Goal: Task Accomplishment & Management: Manage account settings

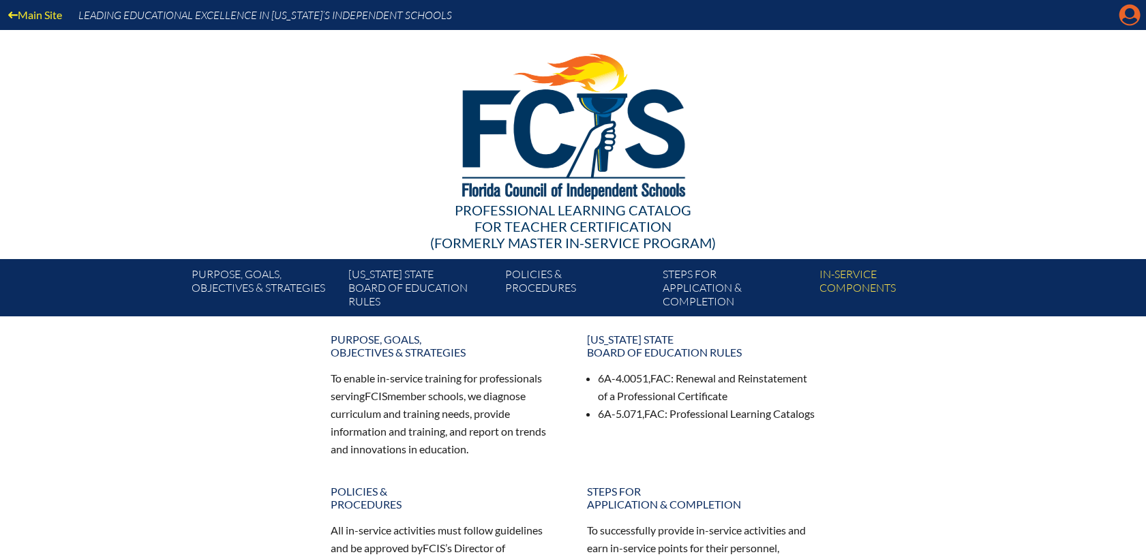
click at [1128, 15] on icon "Manage account" at bounding box center [1129, 15] width 22 height 22
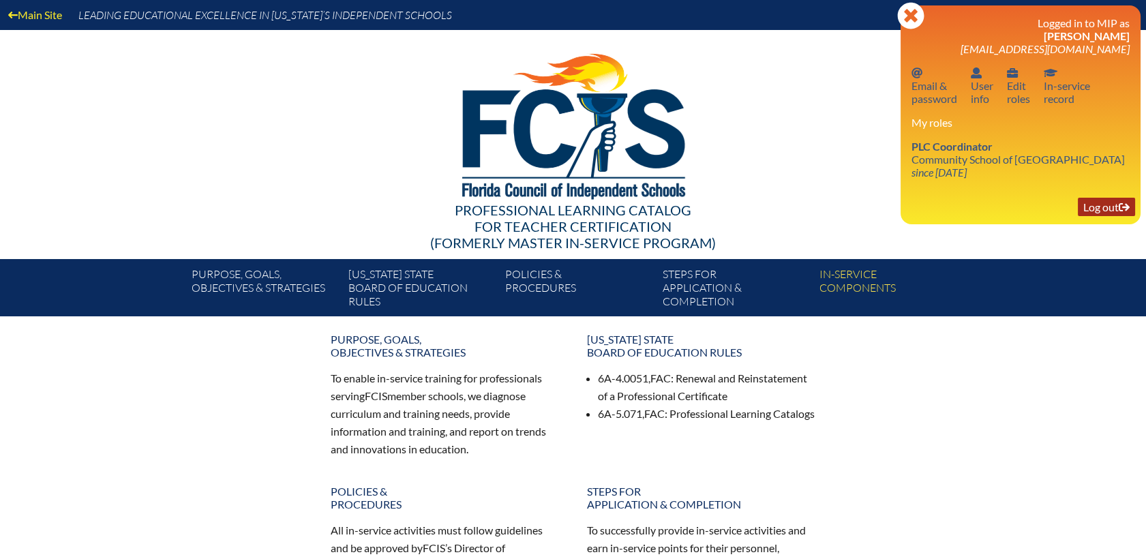
click at [1101, 211] on link "Log out Log out" at bounding box center [1105, 207] width 57 height 18
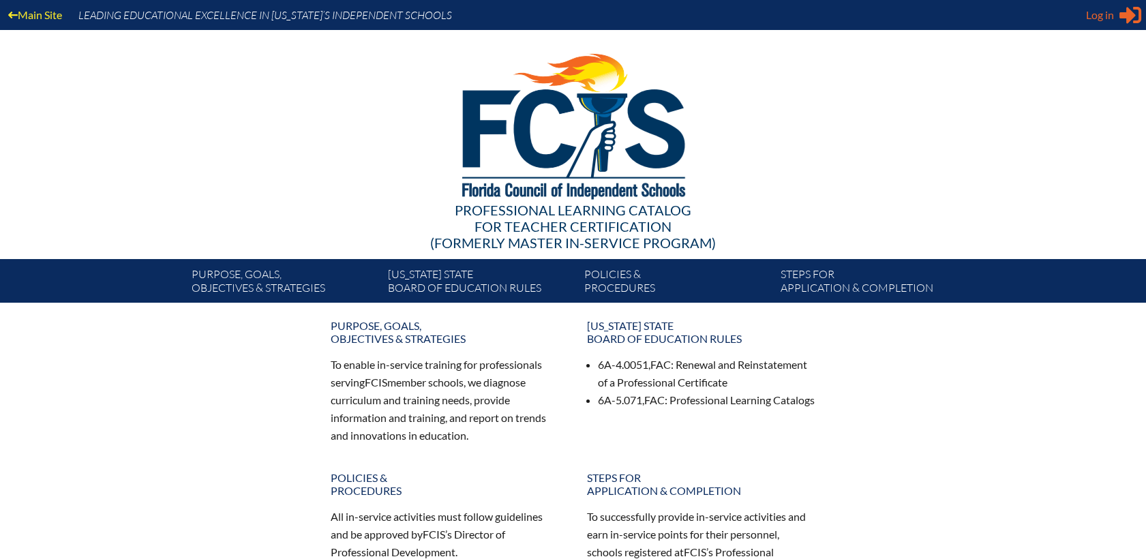
type input "[EMAIL_ADDRESS][DOMAIN_NAME]"
click at [1118, 11] on div "Log in Close Sign in or register" at bounding box center [1113, 15] width 55 height 22
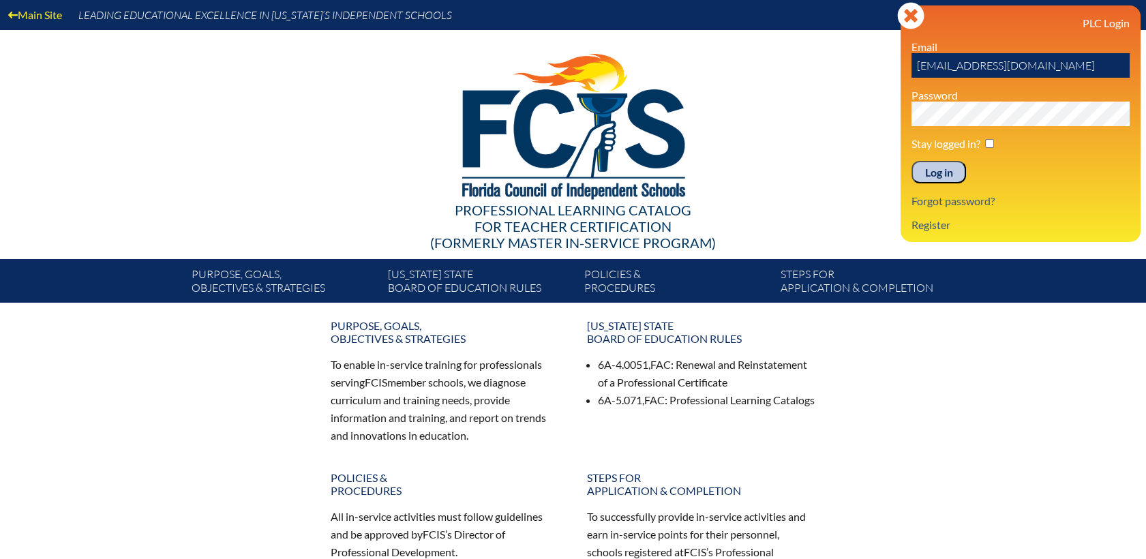
drag, startPoint x: 915, startPoint y: 68, endPoint x: 1170, endPoint y: 57, distance: 255.8
click at [1145, 57] on html "Main Site Leading Educational Excellence in Florida’s Independent Schools Profe…" at bounding box center [573, 427] width 1146 height 855
click at [949, 66] on input "text" at bounding box center [1020, 65] width 218 height 25
drag, startPoint x: 949, startPoint y: 66, endPoint x: 817, endPoint y: 199, distance: 187.0
click at [817, 199] on div at bounding box center [573, 124] width 785 height 188
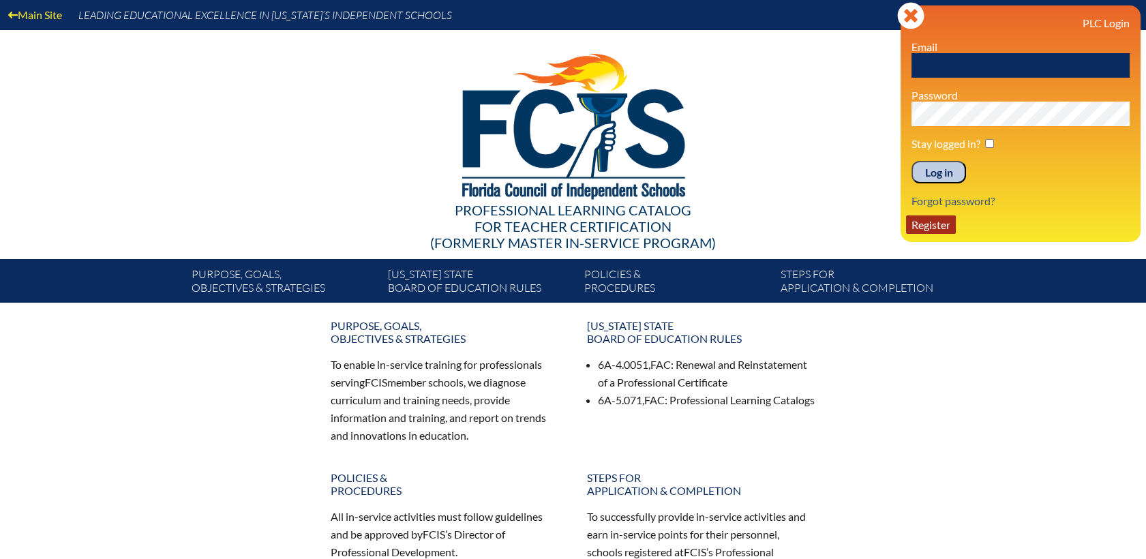
click at [926, 227] on link "Register" at bounding box center [931, 224] width 50 height 18
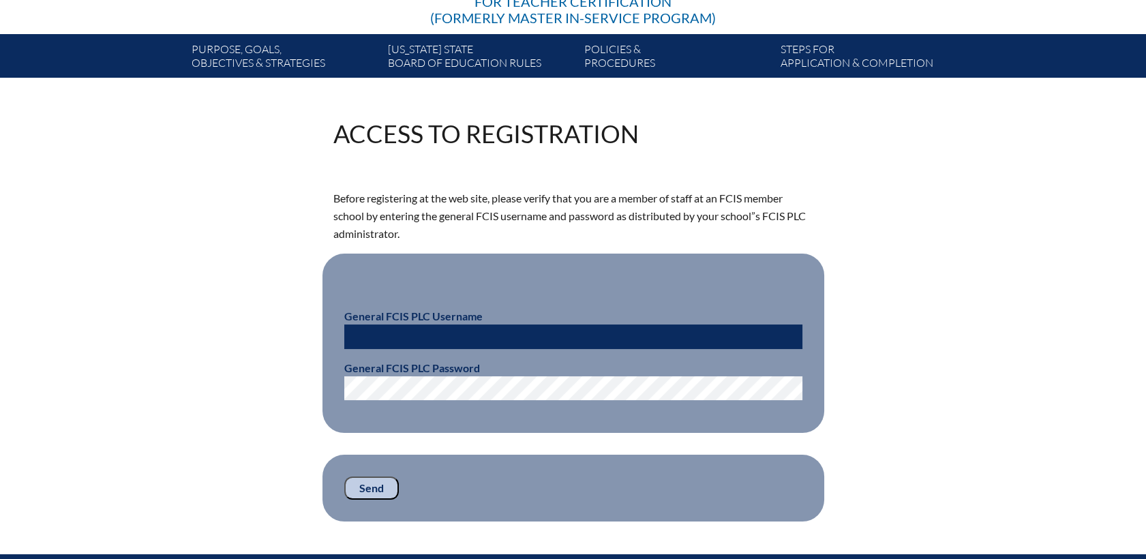
scroll to position [227, 0]
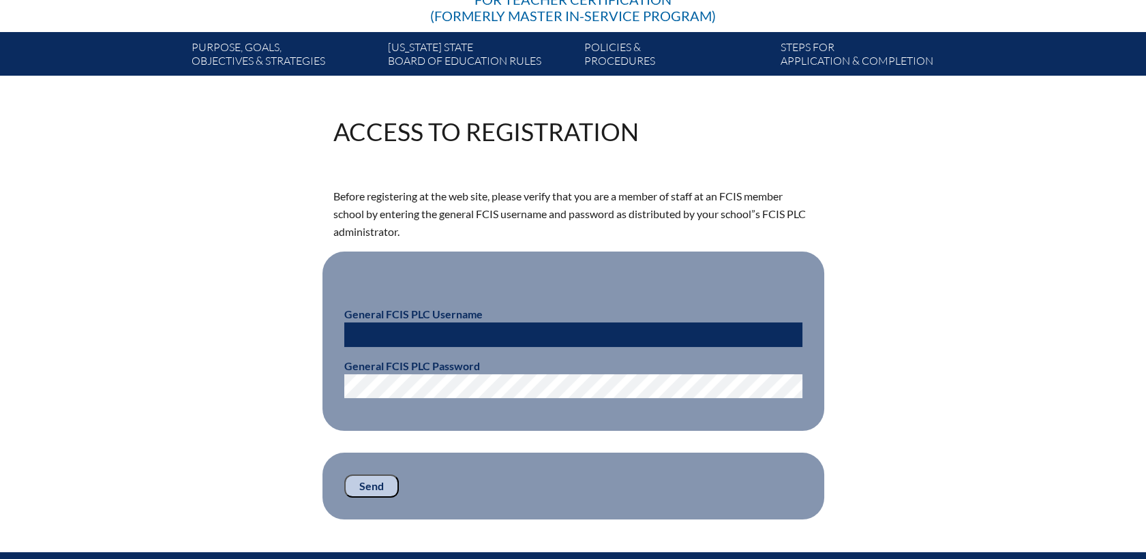
type input "[EMAIL_ADDRESS][DOMAIN_NAME]"
drag, startPoint x: 583, startPoint y: 326, endPoint x: 224, endPoint y: 330, distance: 359.9
click at [224, 330] on div "Access to Registration Before registering at the web site, please verify that y…" at bounding box center [573, 319] width 766 height 400
paste input "fcismember/"
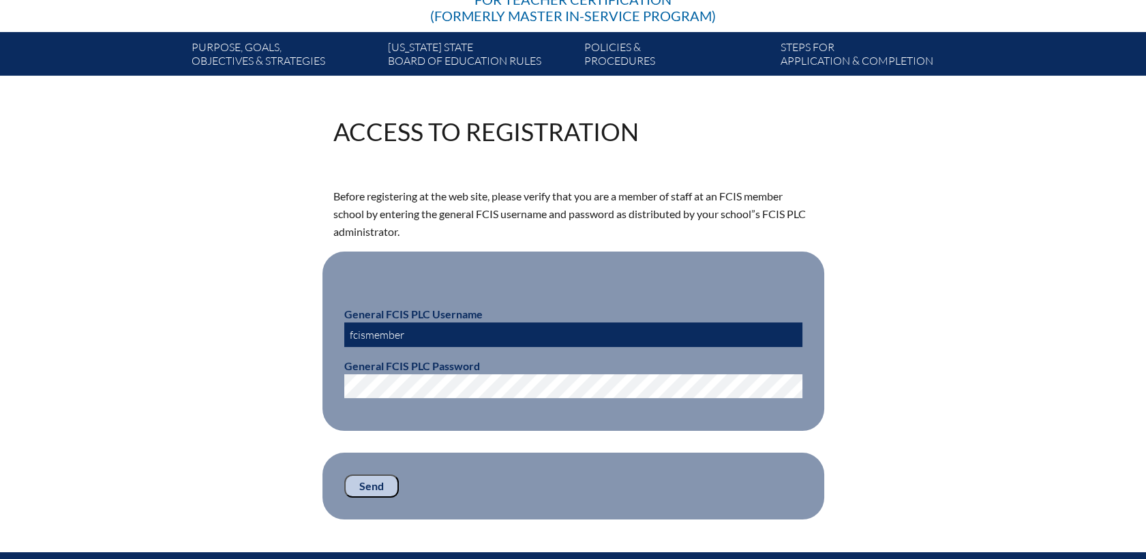
type input "fcismember"
click at [241, 384] on div "Access to Registration Before registering at the web site, please verify that y…" at bounding box center [573, 319] width 766 height 400
click at [1117, 258] on div "Access to Registration Before registering at the web site, please verify that y…" at bounding box center [573, 319] width 1146 height 400
click at [224, 377] on div "Access to Registration Before registering at the web site, please verify that y…" at bounding box center [573, 319] width 766 height 400
click at [379, 492] on input "Send" at bounding box center [371, 485] width 55 height 23
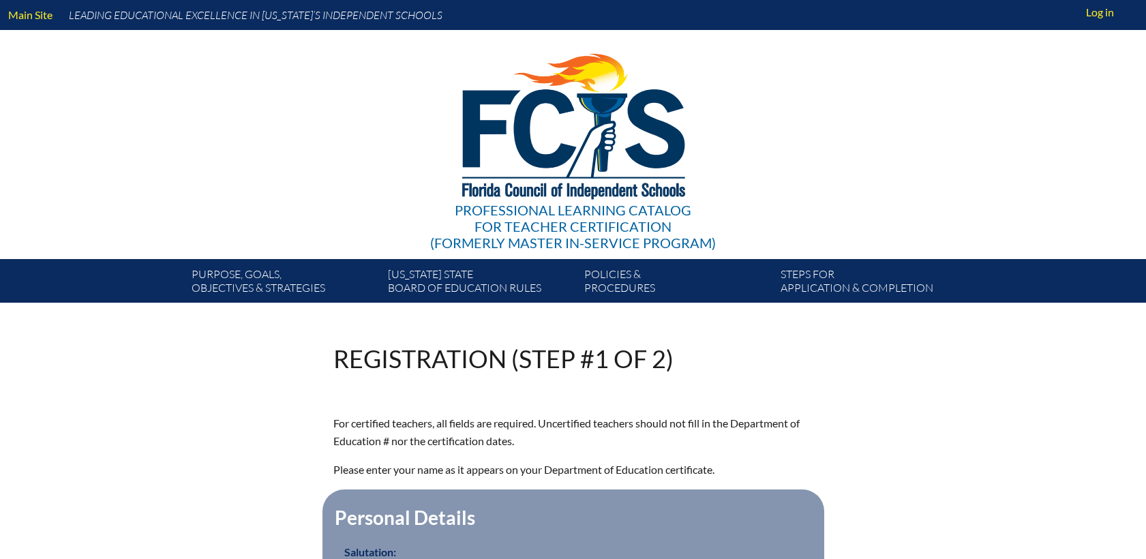
scroll to position [227, 0]
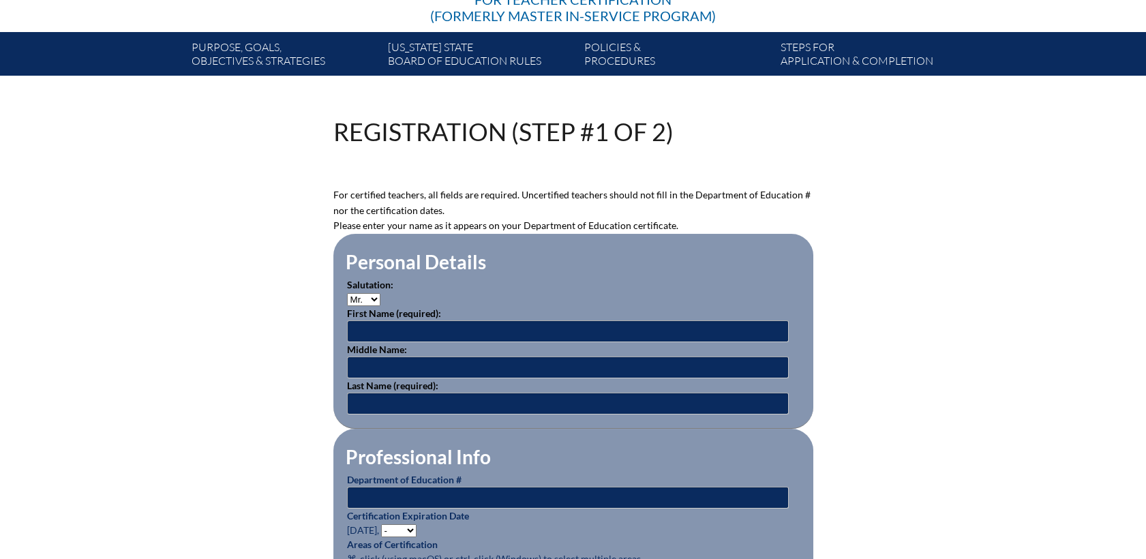
type input "[EMAIL_ADDRESS][DOMAIN_NAME]"
click at [375, 299] on select "Mr. Mrs. Ms. Dr. Rev." at bounding box center [363, 299] width 33 height 13
select select "Mrs."
click at [347, 293] on select "Mr. Mrs. Ms. Dr. Rev." at bounding box center [363, 299] width 33 height 13
click at [388, 330] on input "text" at bounding box center [568, 331] width 442 height 22
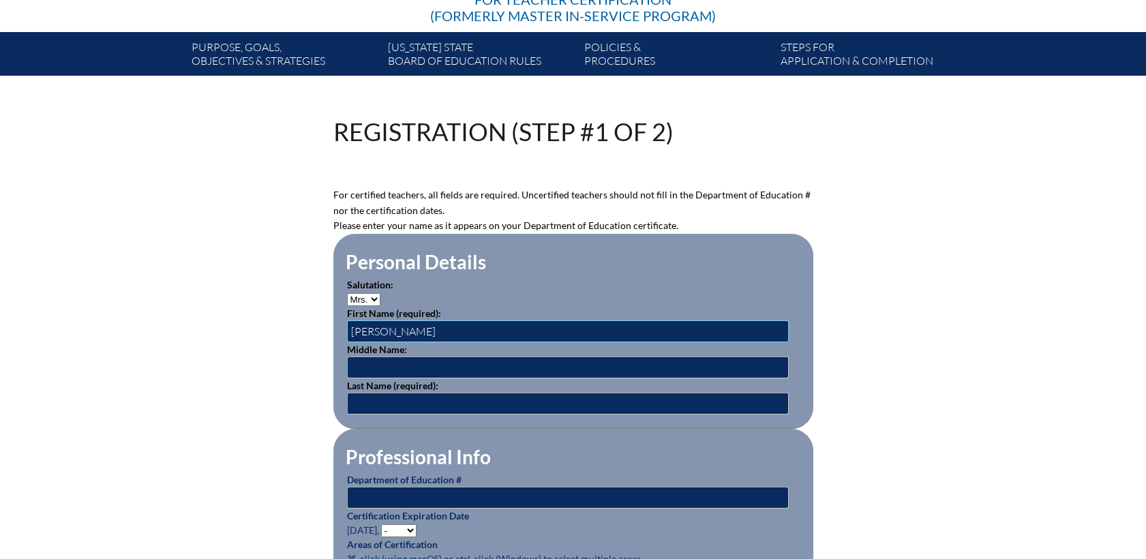
type input "Fabiola"
click at [374, 401] on input "text" at bounding box center [568, 404] width 442 height 22
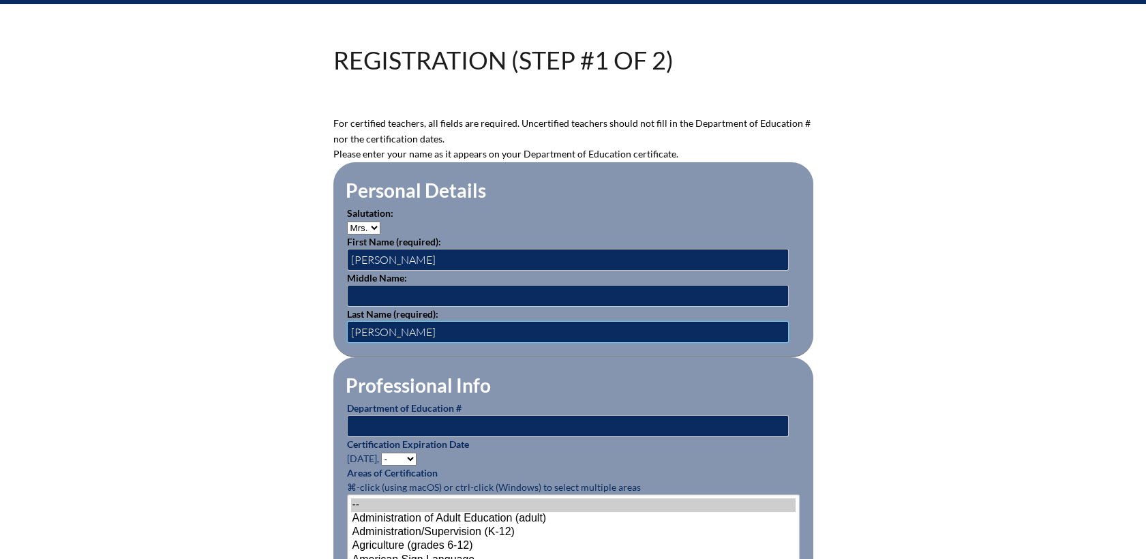
scroll to position [378, 0]
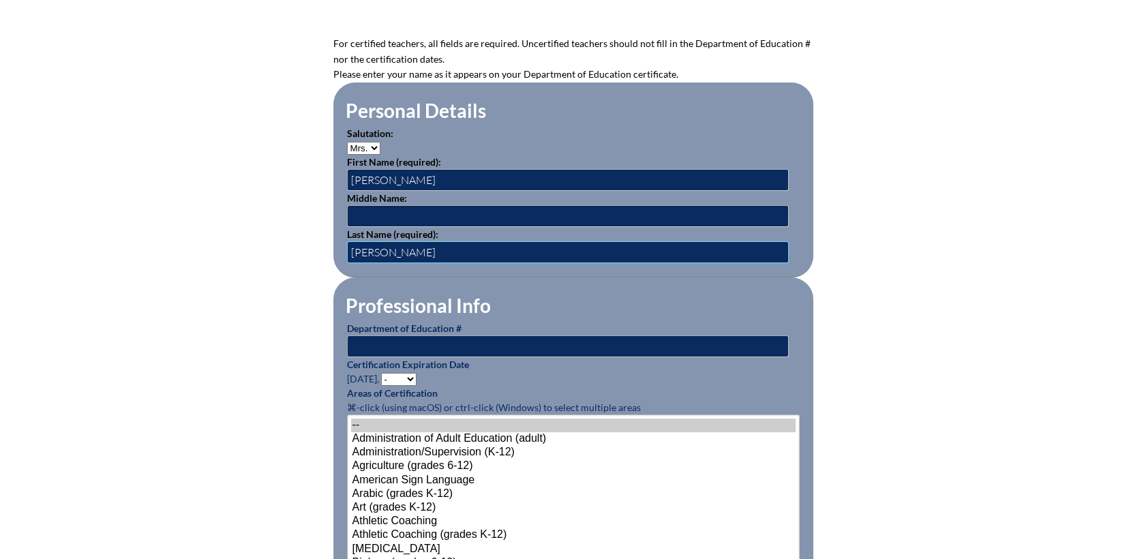
type input "Galarraga-Cole"
click at [487, 344] on input "text" at bounding box center [568, 346] width 442 height 22
drag, startPoint x: 385, startPoint y: 342, endPoint x: 394, endPoint y: 339, distance: 9.5
click at [385, 342] on input "text" at bounding box center [568, 346] width 442 height 22
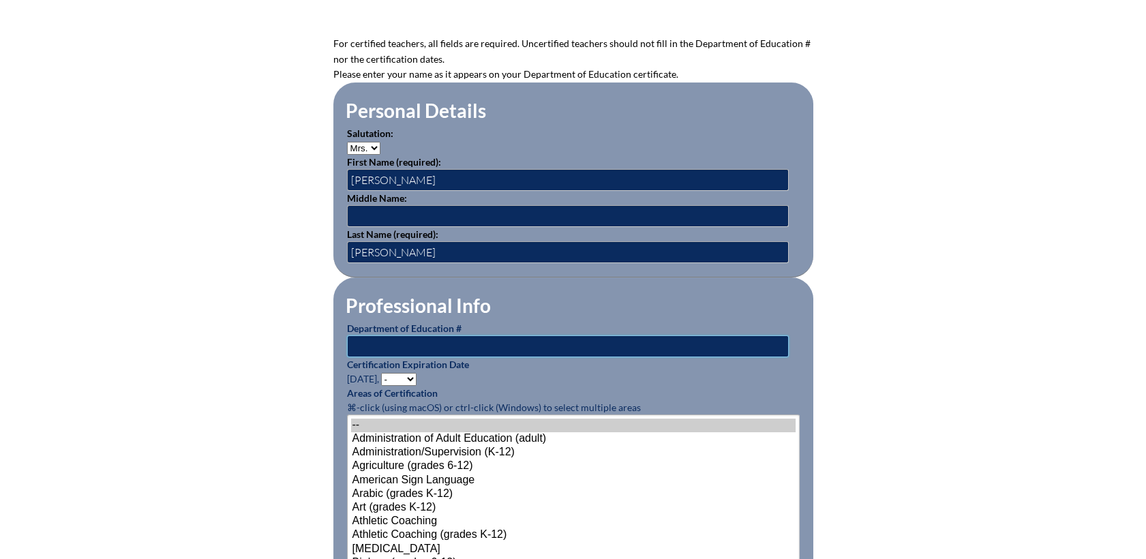
click at [373, 335] on input "text" at bounding box center [568, 346] width 442 height 22
click at [382, 342] on input "text" at bounding box center [568, 346] width 442 height 22
type input "2"
type input "1351356"
click at [414, 374] on select "- 2031 2030 2029 2028 2027 2026 2025 2024 2023 2022 2021 2020 2019 2018 2017 20…" at bounding box center [398, 379] width 35 height 13
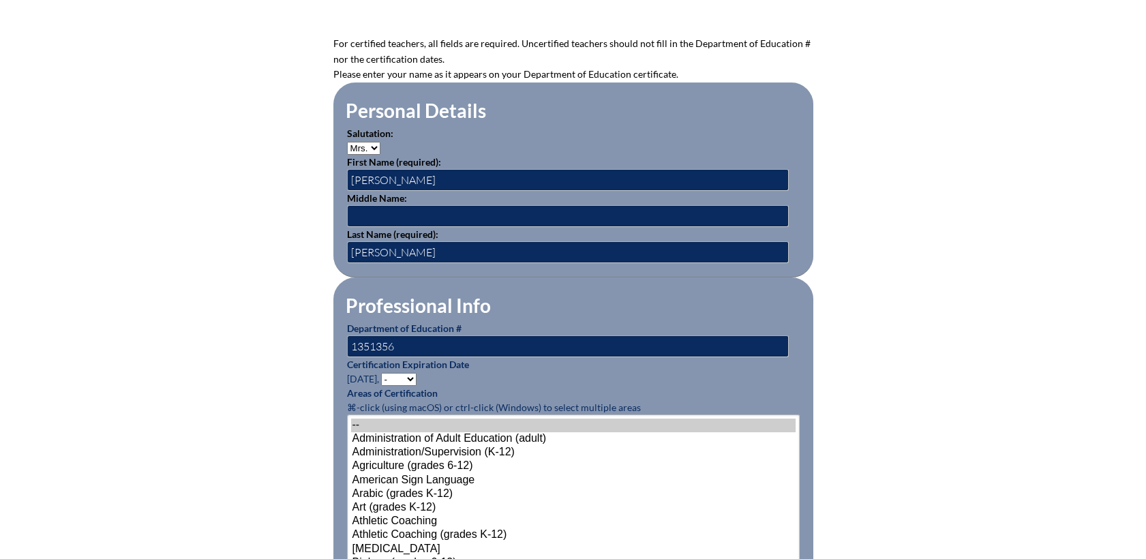
select select "2027"
click at [383, 373] on select "- 2031 2030 2029 2028 2027 2026 2025 2024 2023 2022 2021 2020 2019 2018 2017 20…" at bounding box center [398, 379] width 35 height 13
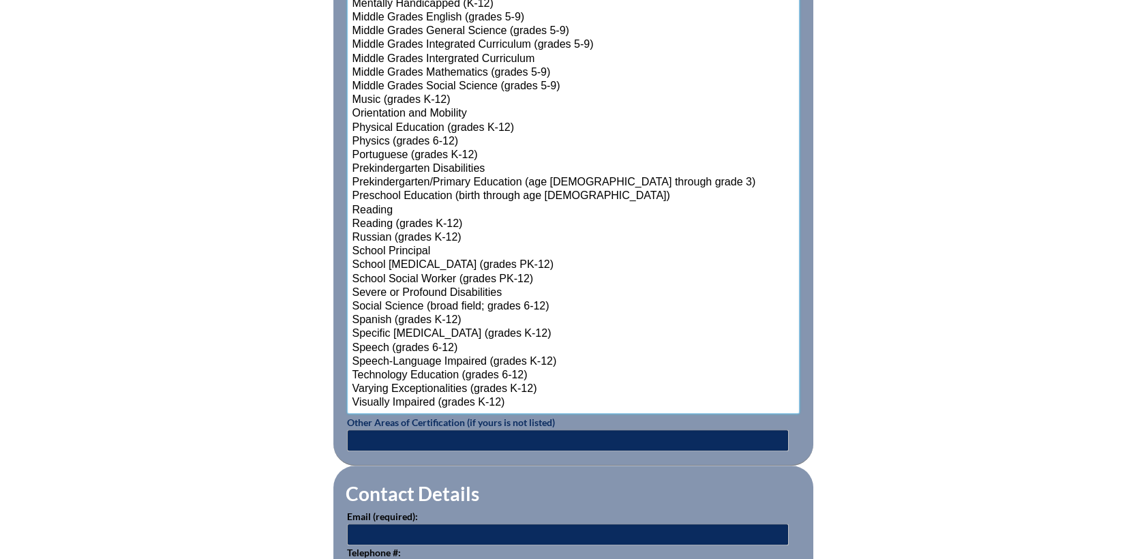
scroll to position [1608, 0]
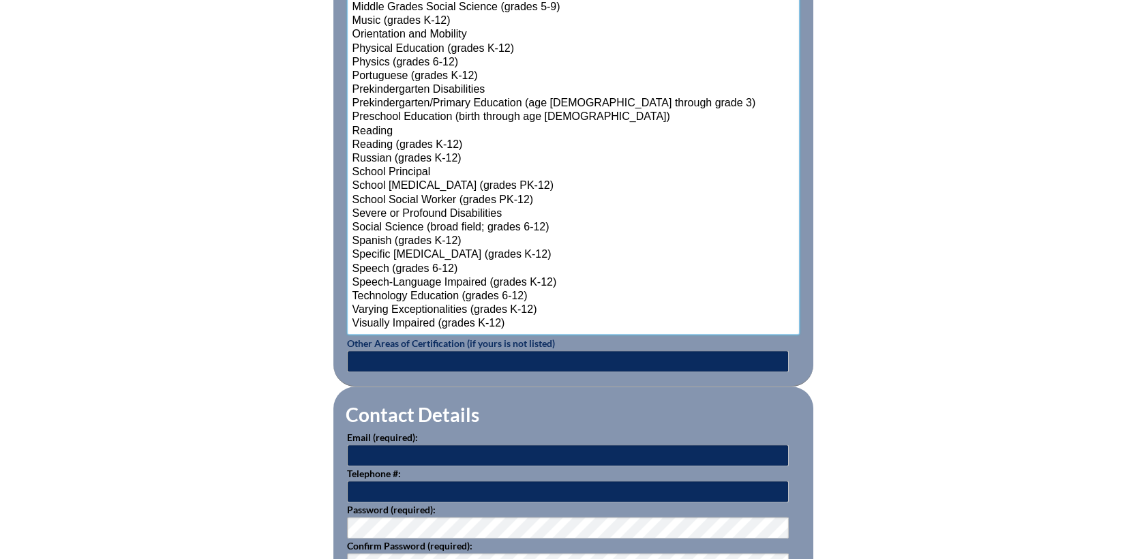
select select"]"] "15173"
click at [410, 237] on option "Spanish (grades K-12)" at bounding box center [573, 241] width 444 height 14
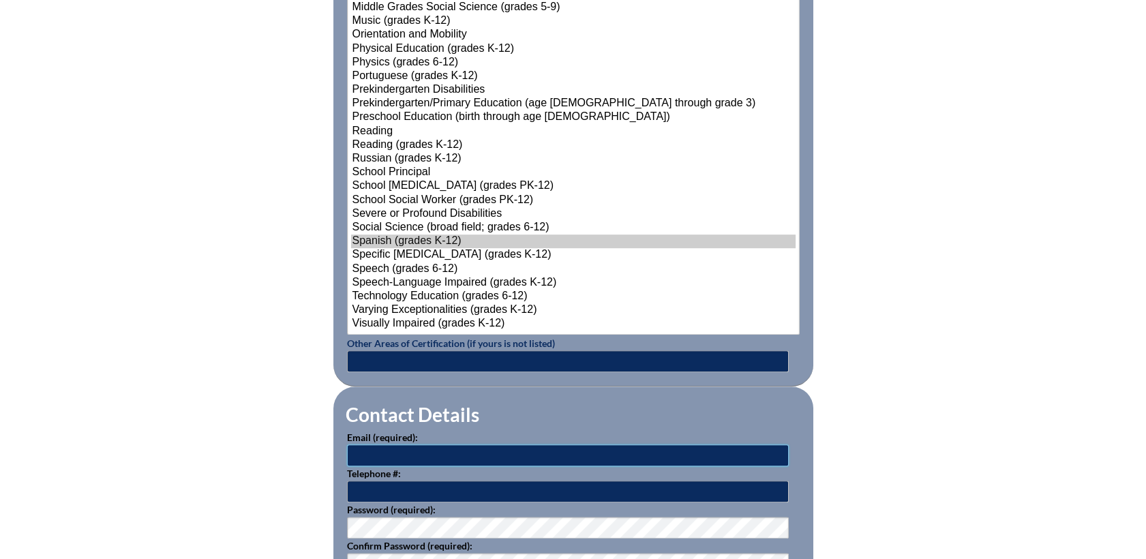
click at [406, 452] on input "text" at bounding box center [568, 455] width 442 height 22
click at [361, 449] on input "text" at bounding box center [568, 455] width 442 height 22
paste input "Cole, Fabiola <FCole@communityschoolnaples.org>"
drag, startPoint x: 416, startPoint y: 455, endPoint x: 265, endPoint y: 453, distance: 151.3
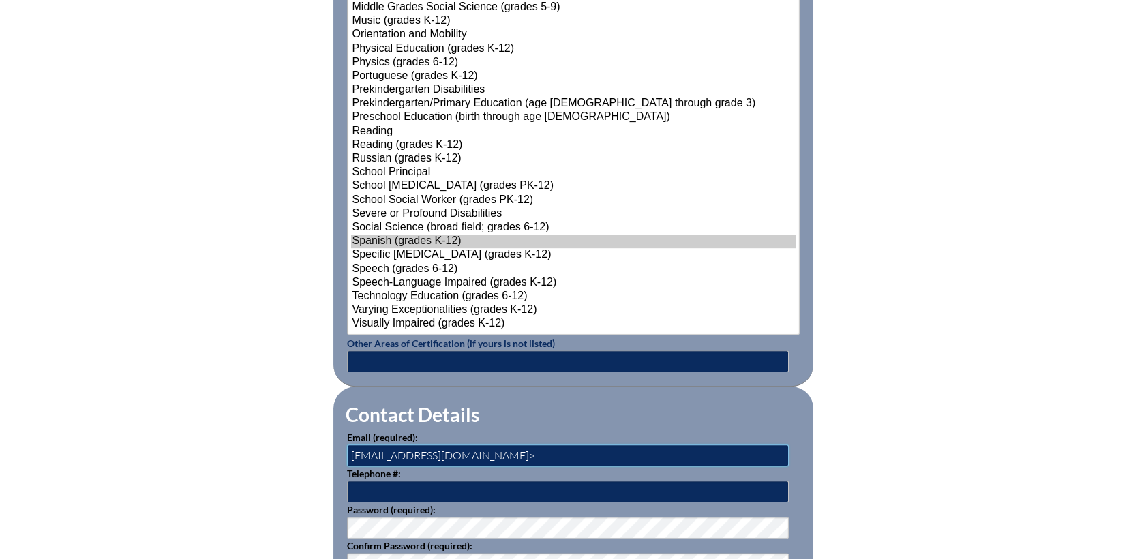
click at [538, 450] on input "FCole@communityschoolnaples.org>" at bounding box center [568, 455] width 442 height 22
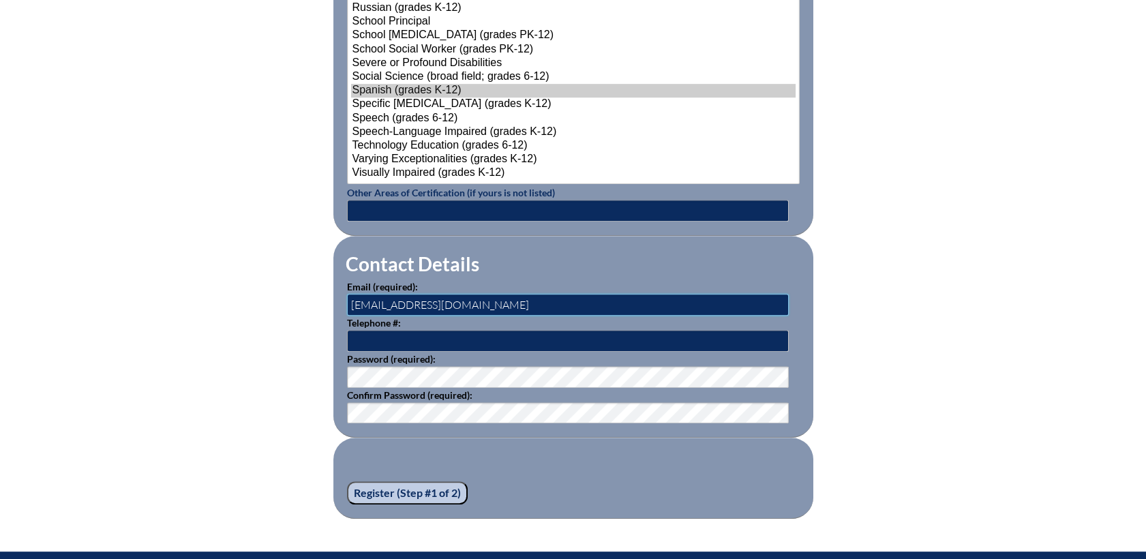
scroll to position [1759, 0]
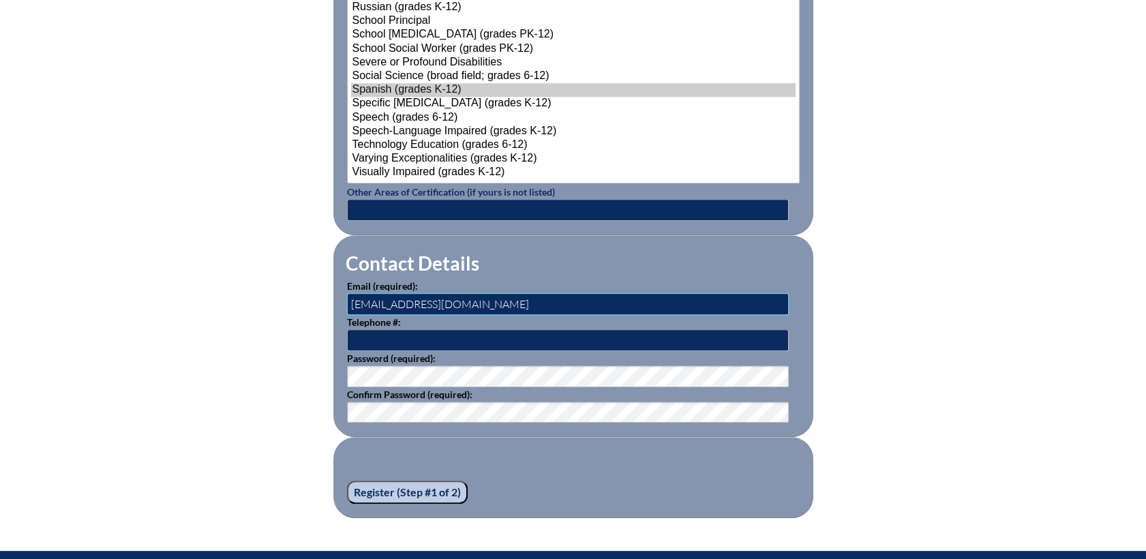
type input "FCole@communityschoolnaples.org"
click at [391, 336] on input "text" at bounding box center [568, 340] width 442 height 22
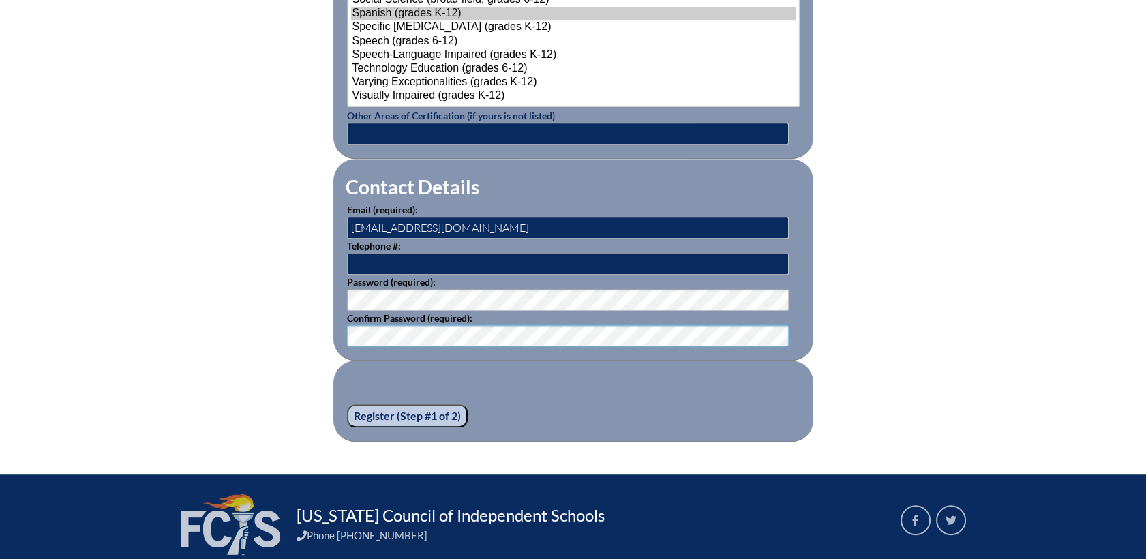
scroll to position [1910, 0]
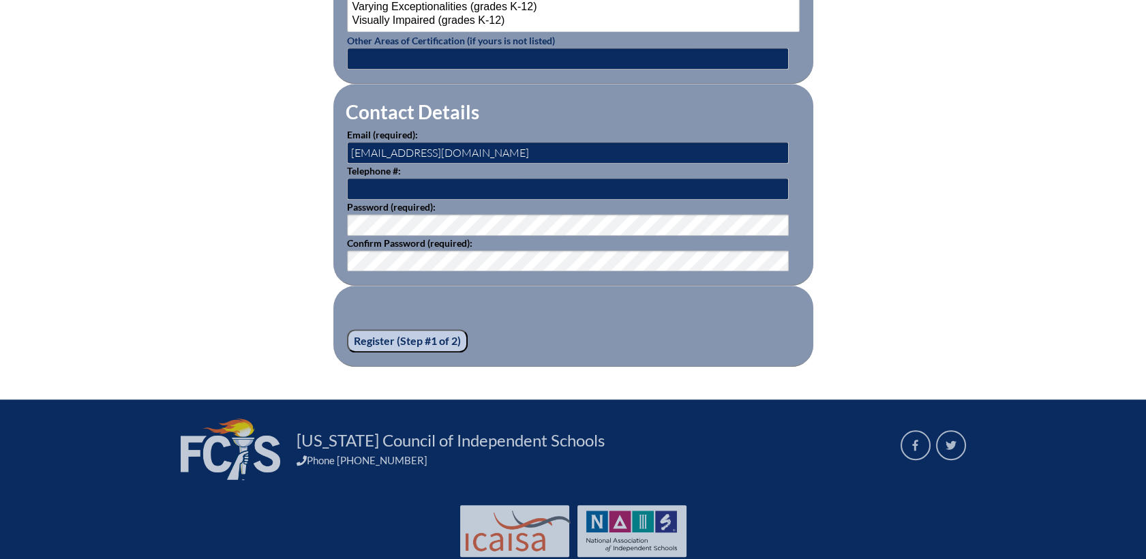
click at [403, 337] on input "Register (Step #1 of 2)" at bounding box center [407, 340] width 121 height 23
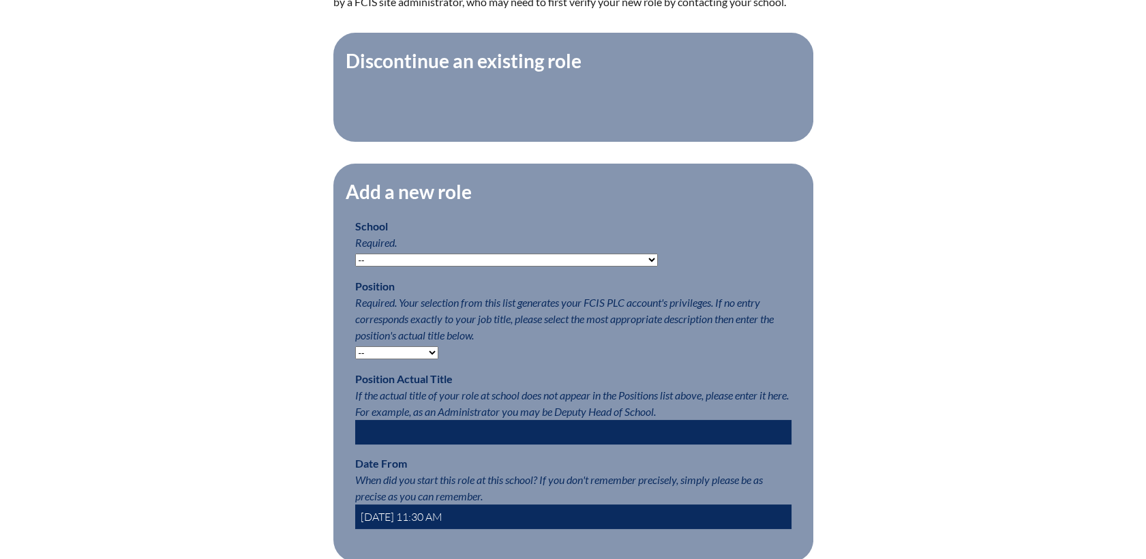
scroll to position [530, 0]
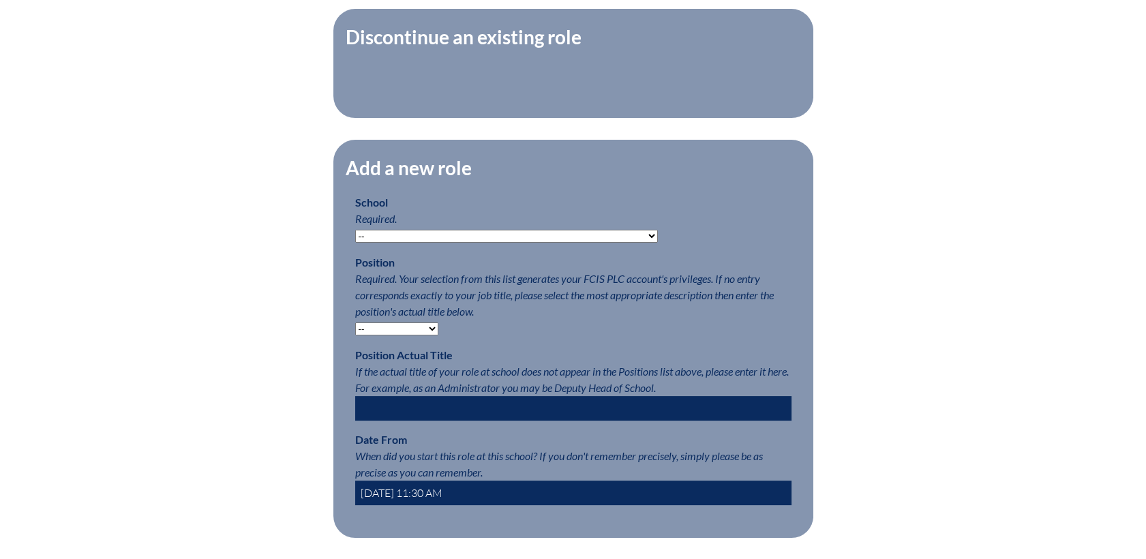
click at [472, 243] on select "-- [MEDICAL_DATA] Inspired Academy Academy at [GEOGRAPHIC_DATA] Academy at the …" at bounding box center [506, 236] width 303 height 13
select select "20273"
click at [355, 239] on select "-- [MEDICAL_DATA] Inspired Academy Academy at [GEOGRAPHIC_DATA] Academy at the …" at bounding box center [506, 236] width 303 height 13
click at [433, 335] on select "-- Teacher PLC Coordinator Head of School Administrator" at bounding box center [396, 328] width 83 height 13
select select "15563"
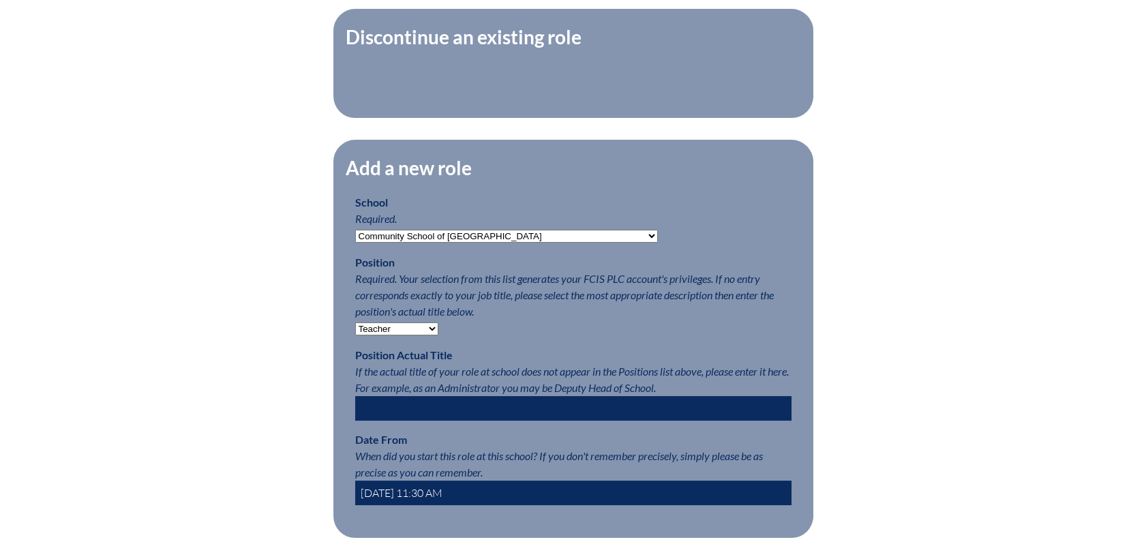
click at [355, 332] on select "-- Teacher PLC Coordinator Head of School Administrator" at bounding box center [396, 328] width 83 height 13
click at [382, 414] on input "text" at bounding box center [573, 408] width 436 height 25
type input "US Spanish Teacher"
click at [410, 501] on input "2025-08-25 11:30 AM" at bounding box center [573, 492] width 436 height 25
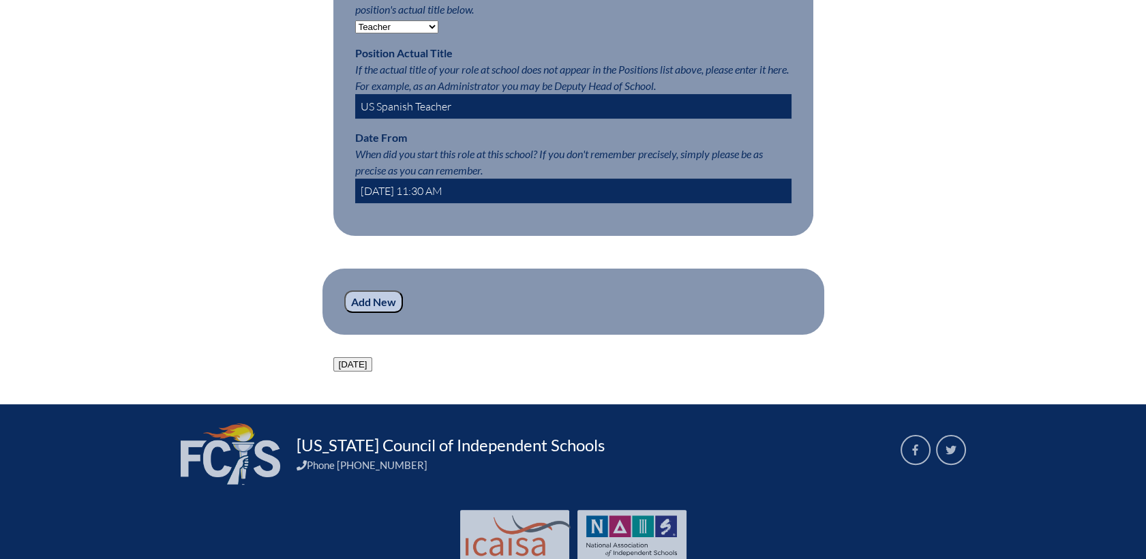
scroll to position [833, 0]
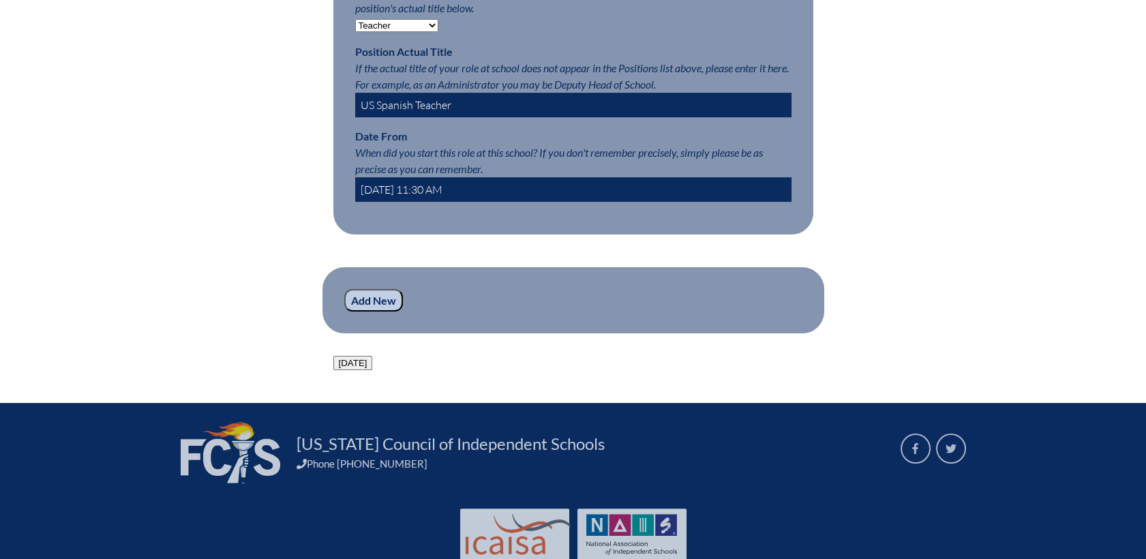
type input "2025-08-05 11:30 AM"
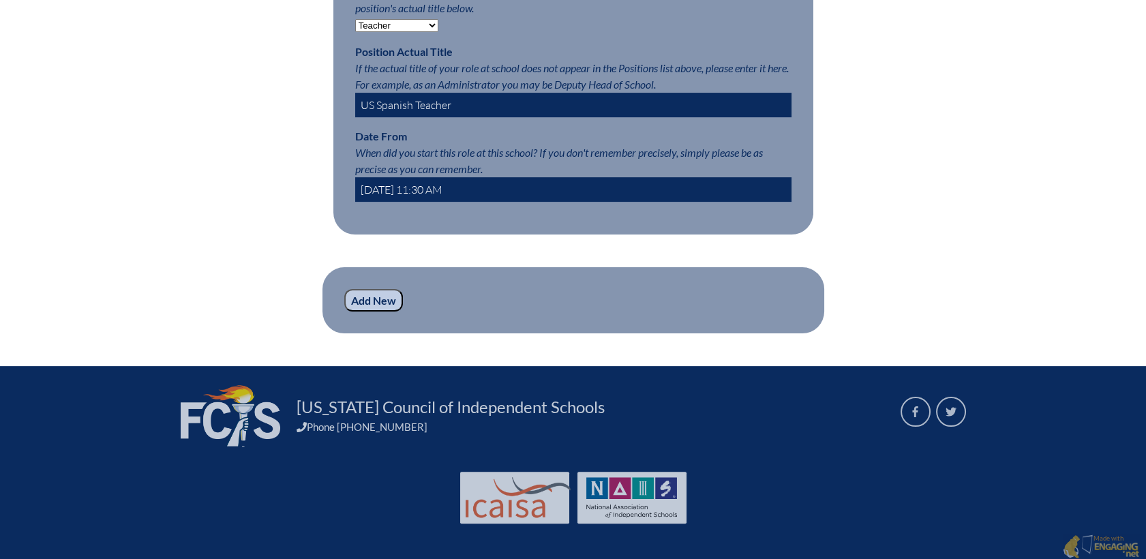
click at [368, 312] on input "Add New" at bounding box center [373, 300] width 59 height 23
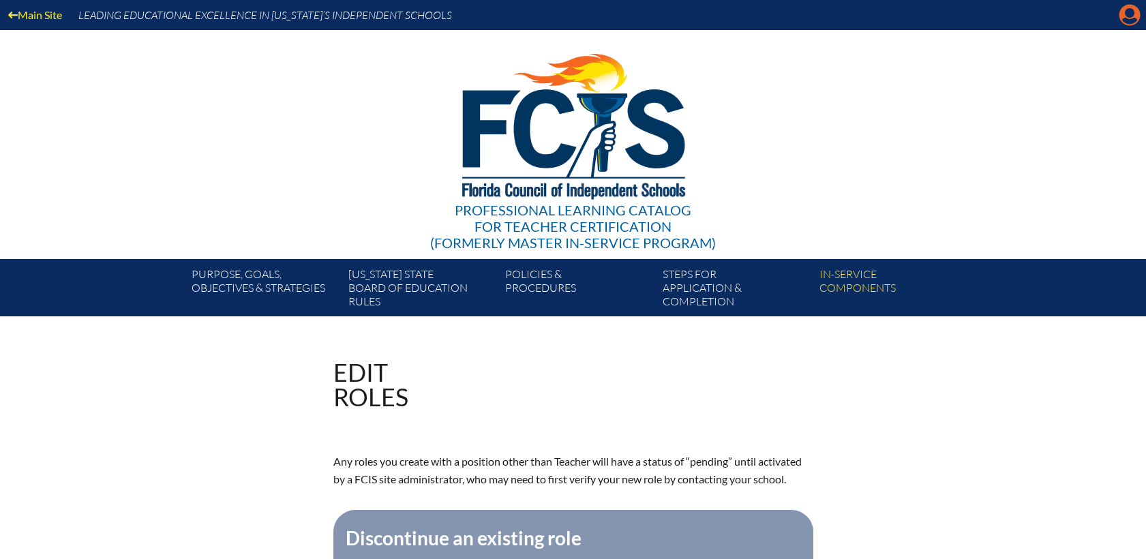
click at [1126, 12] on icon "Manage account" at bounding box center [1129, 15] width 22 height 22
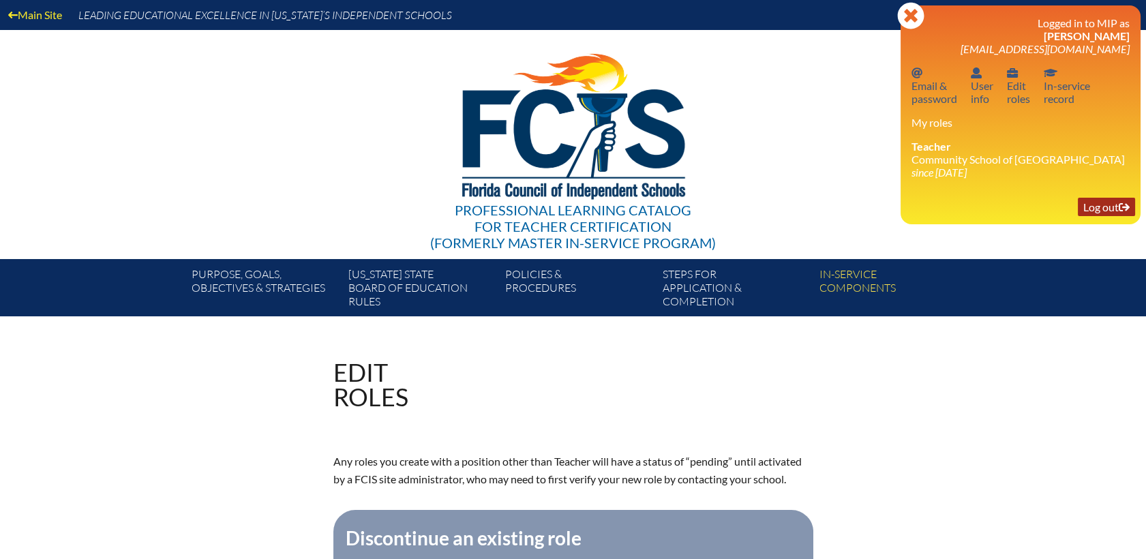
click at [1100, 215] on link "Log out Log out" at bounding box center [1105, 207] width 57 height 18
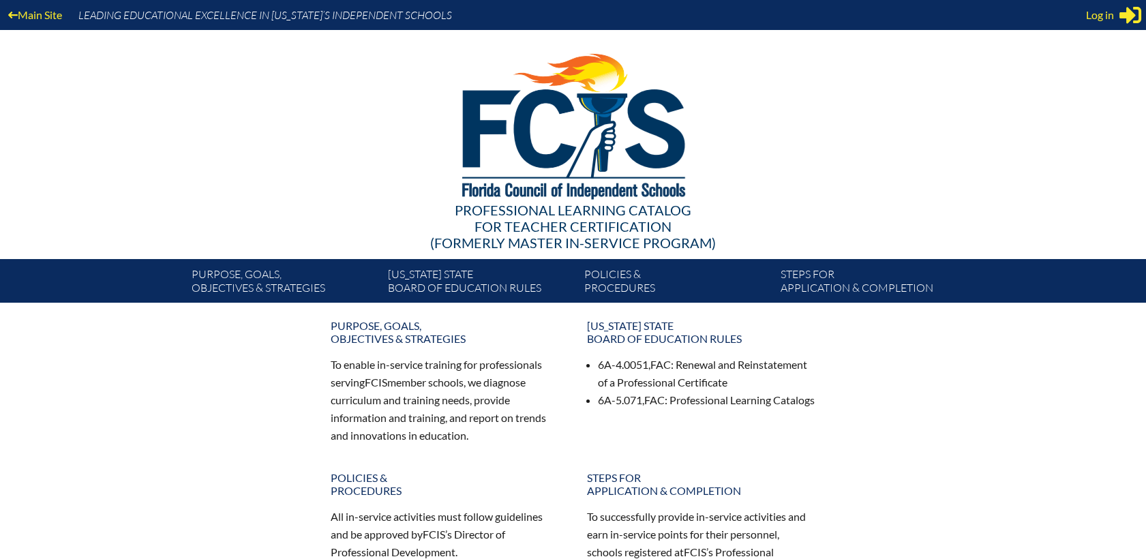
click at [1116, 7] on div "Log in Close Sign in or register" at bounding box center [1113, 15] width 55 height 22
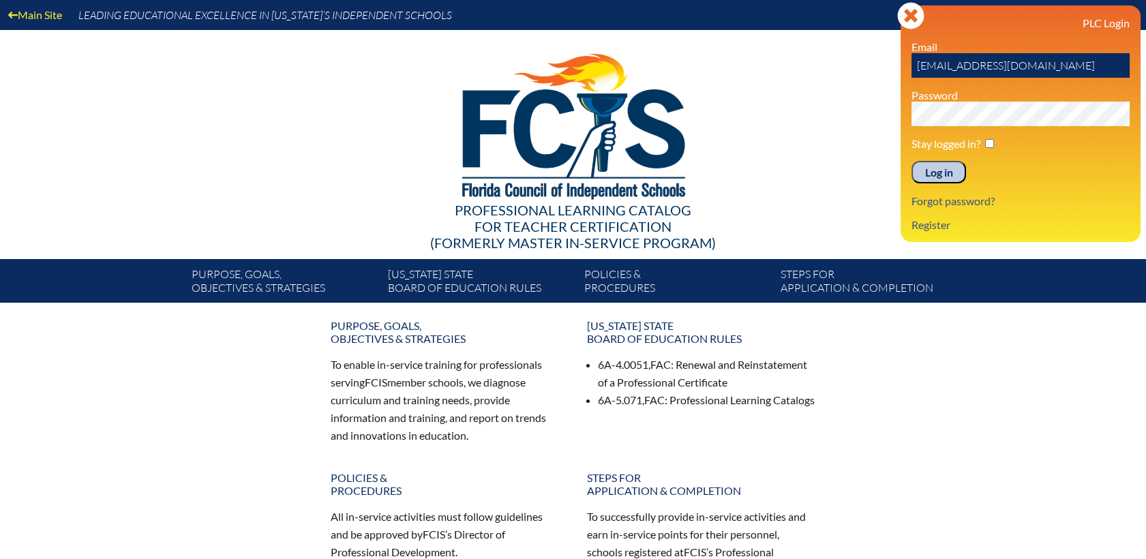
click at [962, 65] on input "[EMAIL_ADDRESS][DOMAIN_NAME]" at bounding box center [1020, 65] width 218 height 25
drag, startPoint x: 917, startPoint y: 67, endPoint x: 1154, endPoint y: 74, distance: 237.3
click at [1145, 74] on html "Main Site Leading Educational Excellence in [US_STATE]’s Independent Schools Pr…" at bounding box center [573, 427] width 1146 height 855
type input "[EMAIL_ADDRESS][DOMAIN_NAME]"
click at [727, 91] on div "Main Site Leading Educational Excellence in [US_STATE]’s Independent Schools Pr…" at bounding box center [573, 151] width 1146 height 303
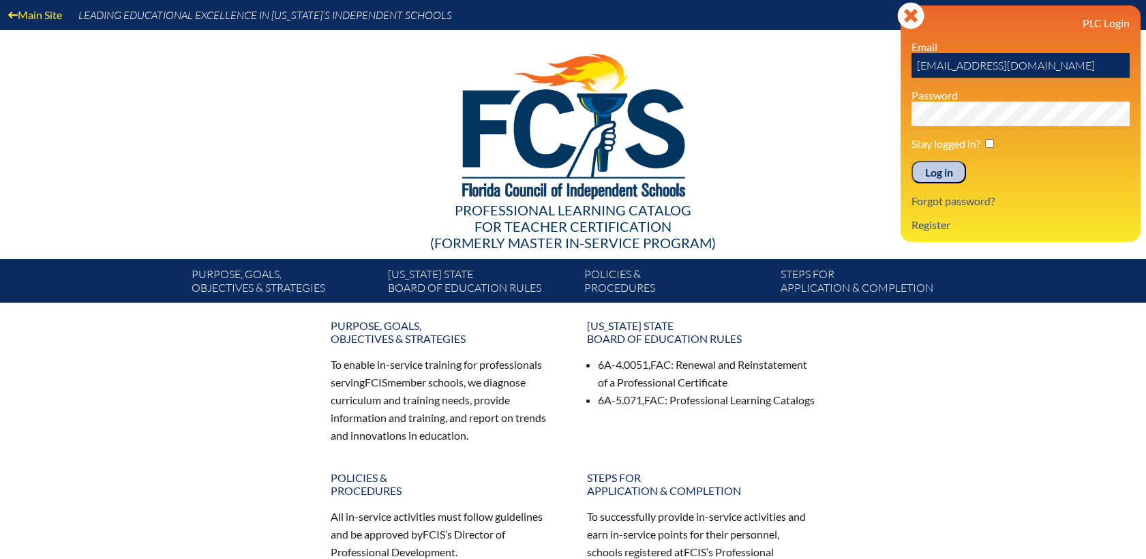
drag, startPoint x: 938, startPoint y: 166, endPoint x: 947, endPoint y: 164, distance: 9.9
click at [938, 166] on input "Log in" at bounding box center [938, 172] width 55 height 23
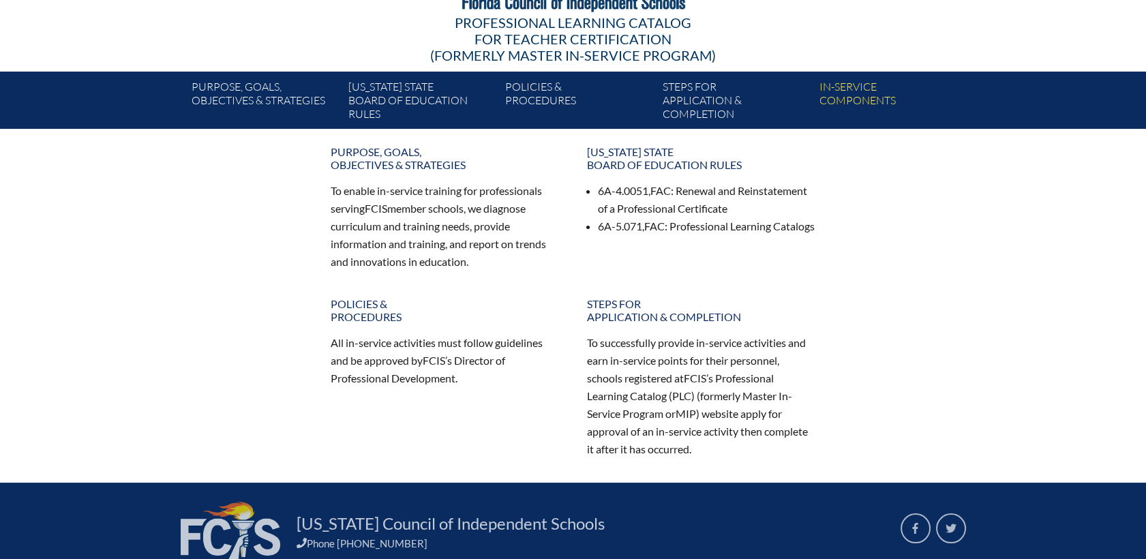
scroll to position [5, 0]
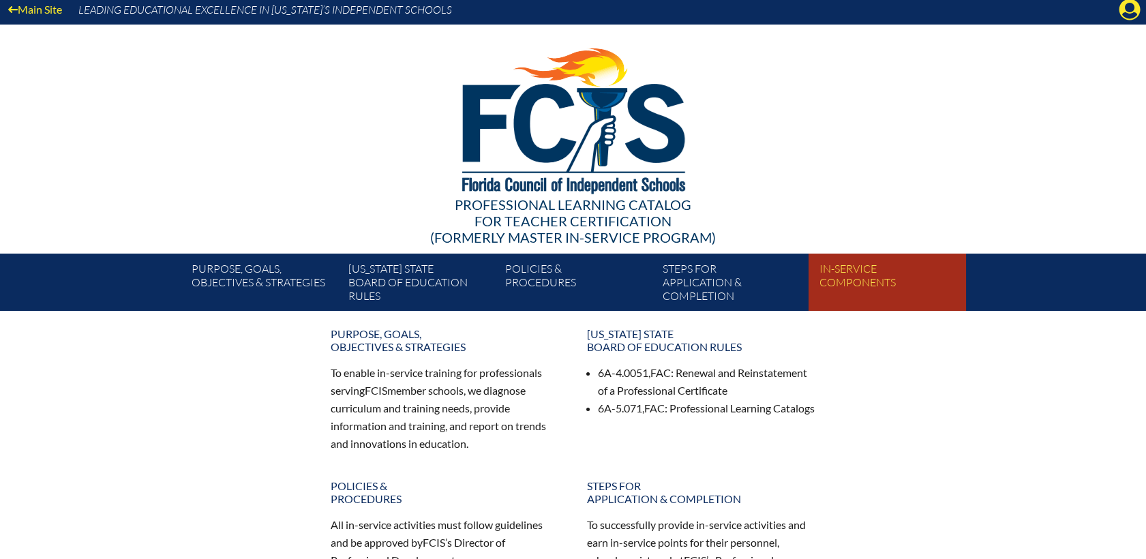
click at [842, 290] on link "In-service components" at bounding box center [892, 285] width 157 height 52
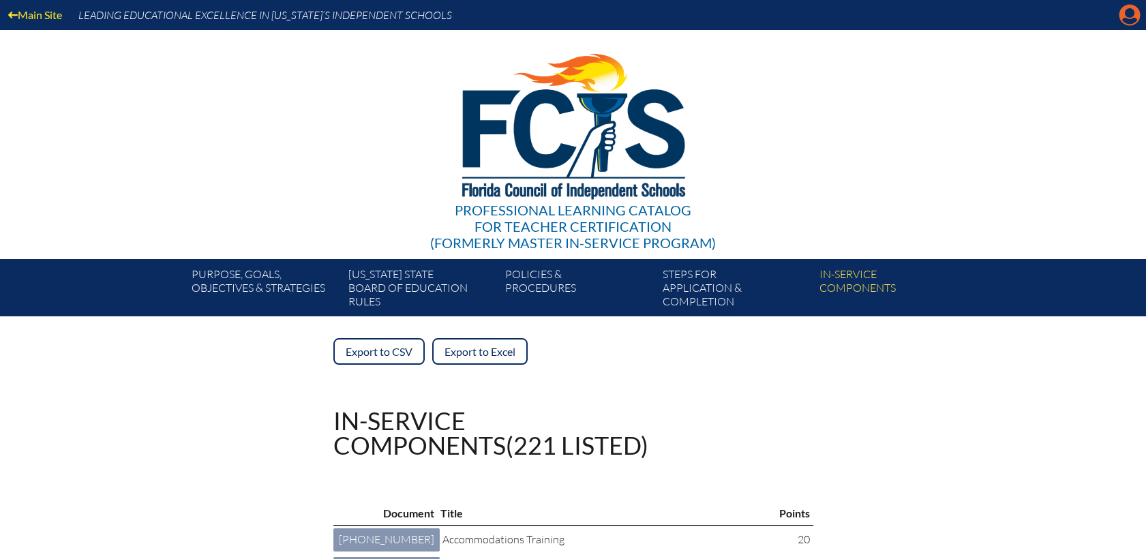
click at [1130, 18] on icon at bounding box center [1129, 15] width 21 height 21
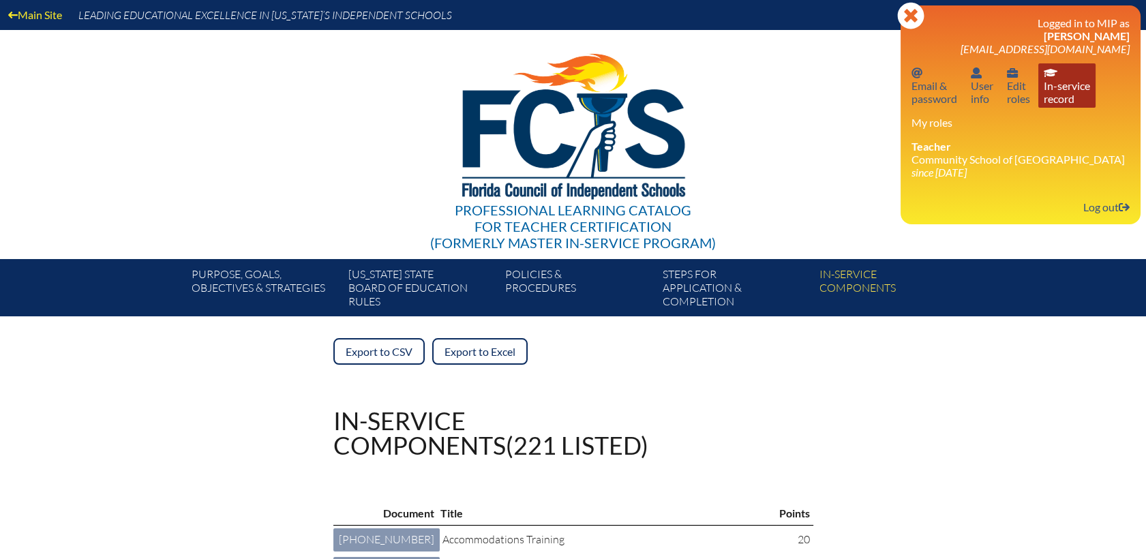
click at [1077, 95] on link "In-service record In-service record" at bounding box center [1066, 85] width 57 height 44
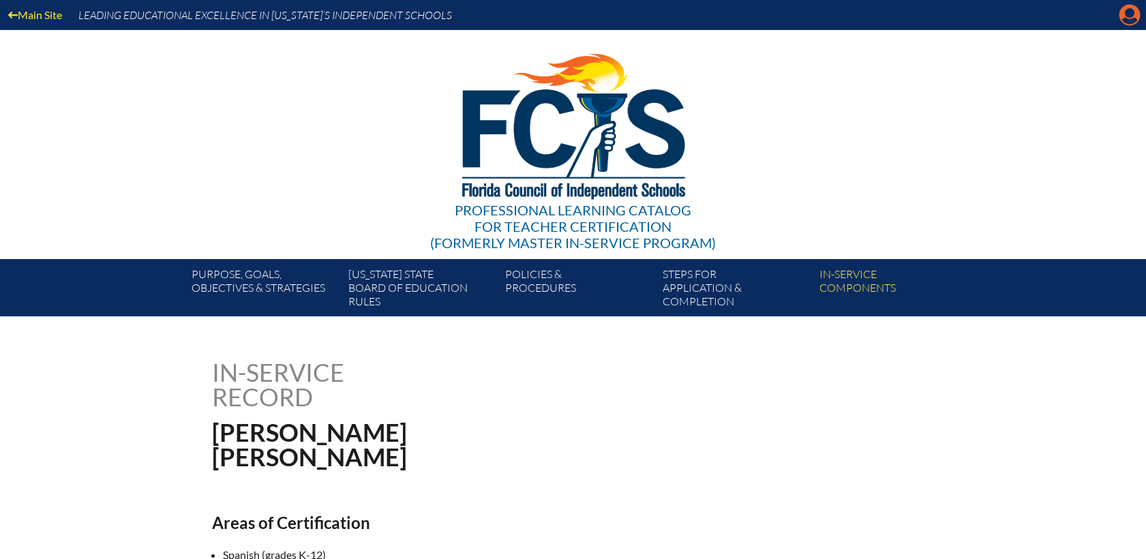
click at [1122, 25] on icon "Manage account" at bounding box center [1129, 15] width 22 height 22
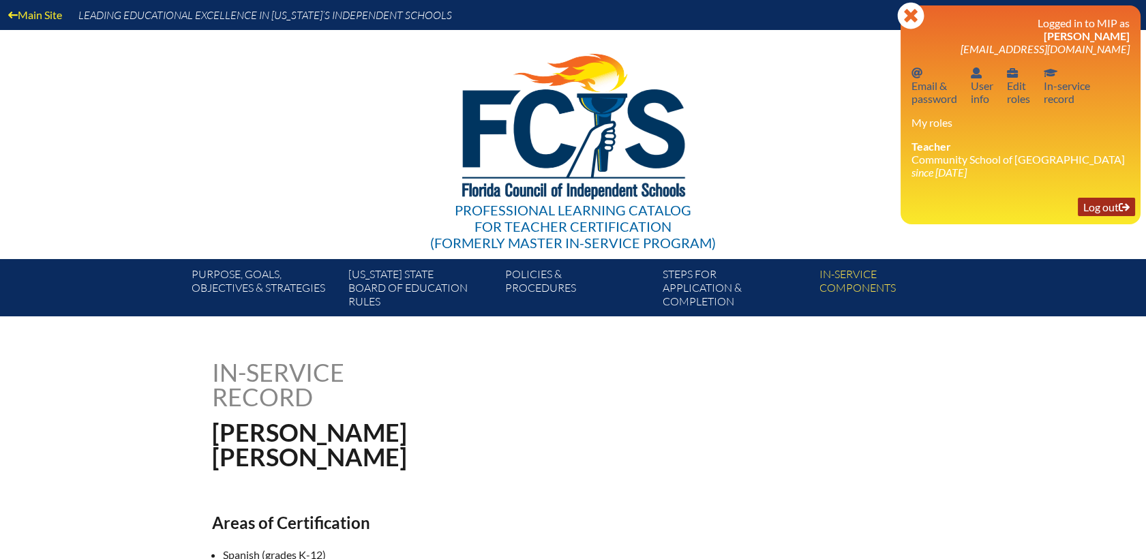
click at [1090, 212] on link "Log out Log out" at bounding box center [1105, 207] width 57 height 18
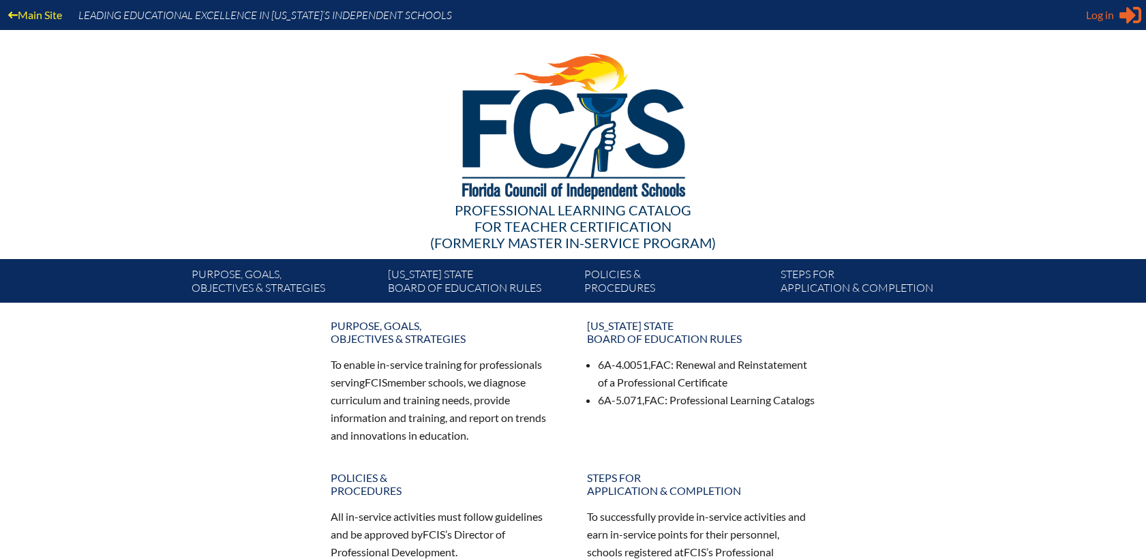
type input "[EMAIL_ADDRESS][DOMAIN_NAME]"
click at [1103, 10] on span "Log in" at bounding box center [1100, 15] width 28 height 16
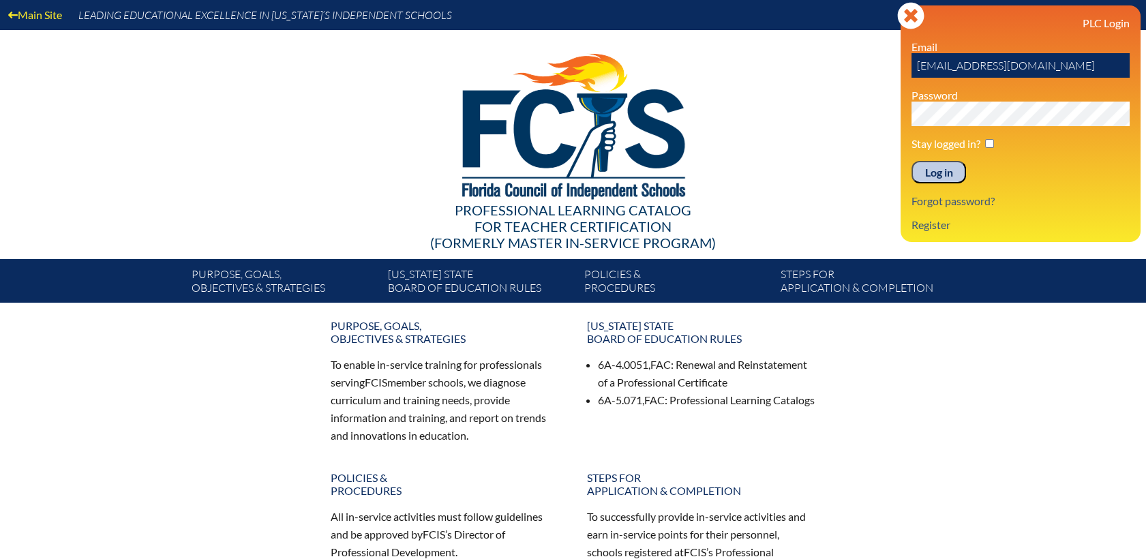
click at [943, 183] on input "Log in" at bounding box center [938, 172] width 55 height 23
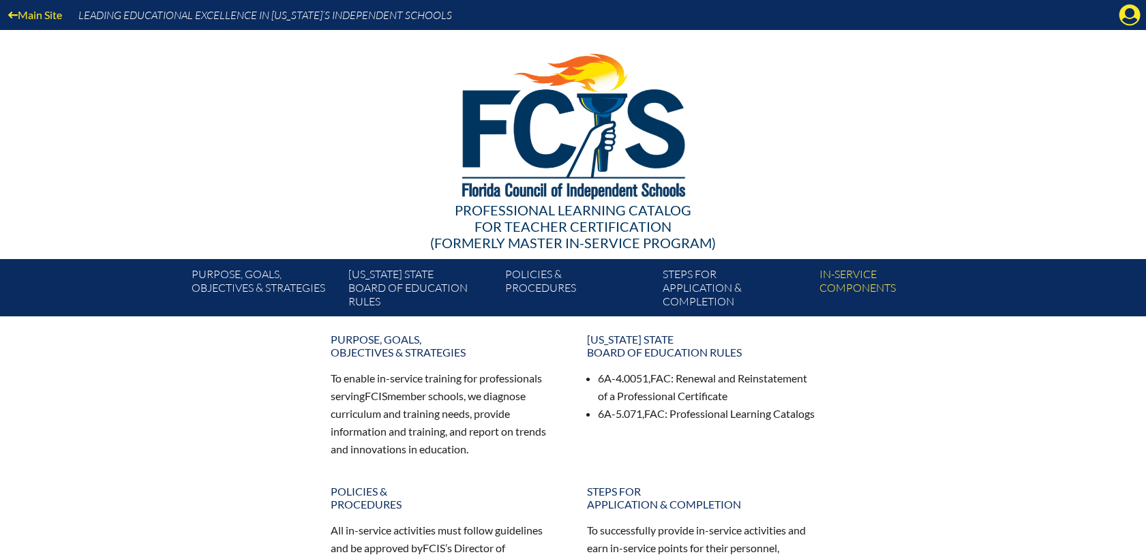
click at [1114, 18] on div "Main Site Leading Educational Excellence in [US_STATE]’s Independent Schools" at bounding box center [573, 15] width 1146 height 30
click at [1129, 23] on icon "Manage account" at bounding box center [1129, 15] width 22 height 22
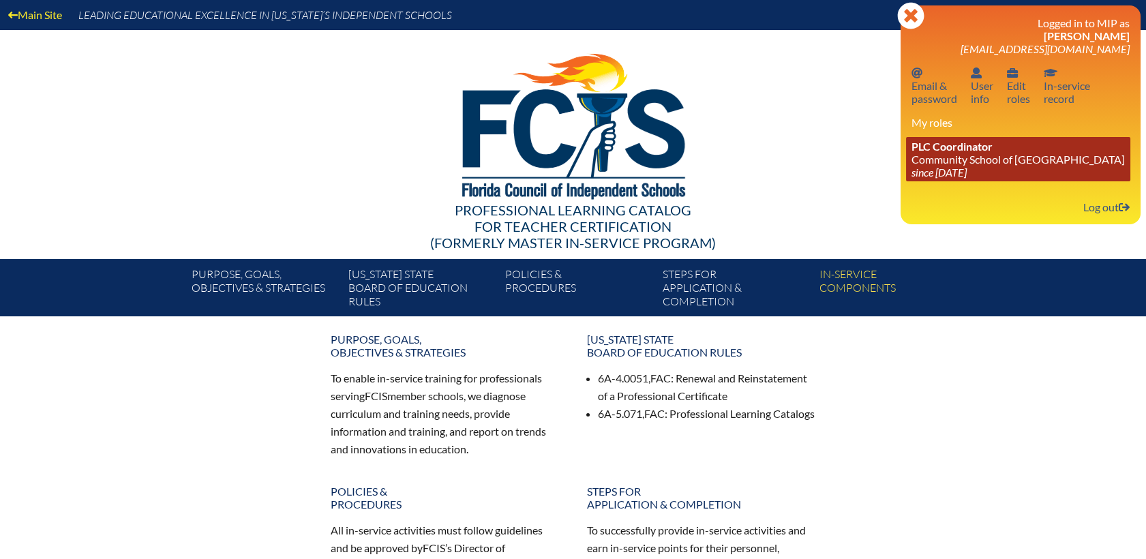
click at [938, 165] on link "PLC Coordinator Community School of Naples since 2023 Mar 1" at bounding box center [1018, 159] width 224 height 44
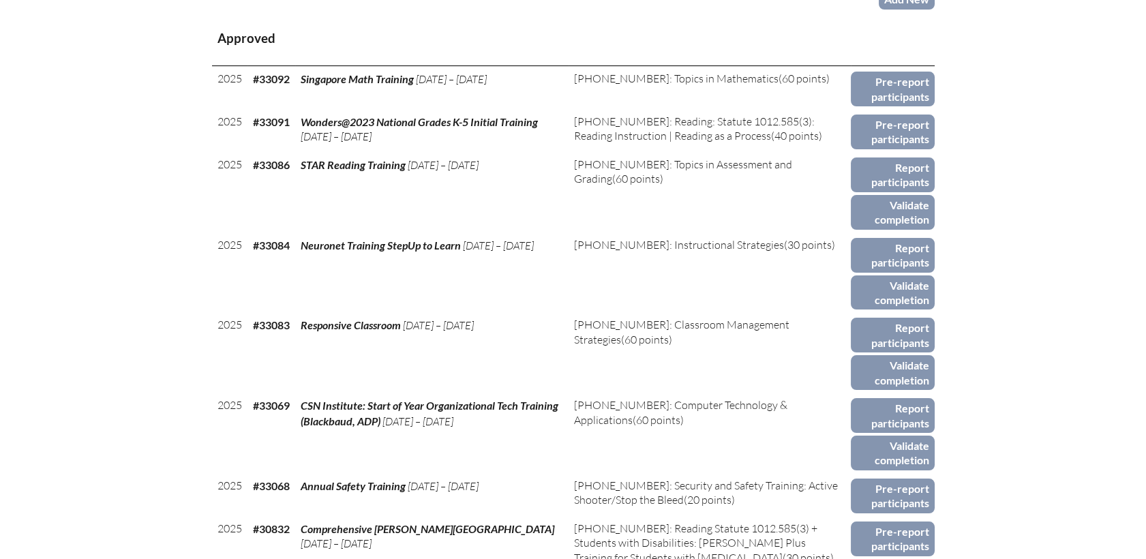
scroll to position [682, 0]
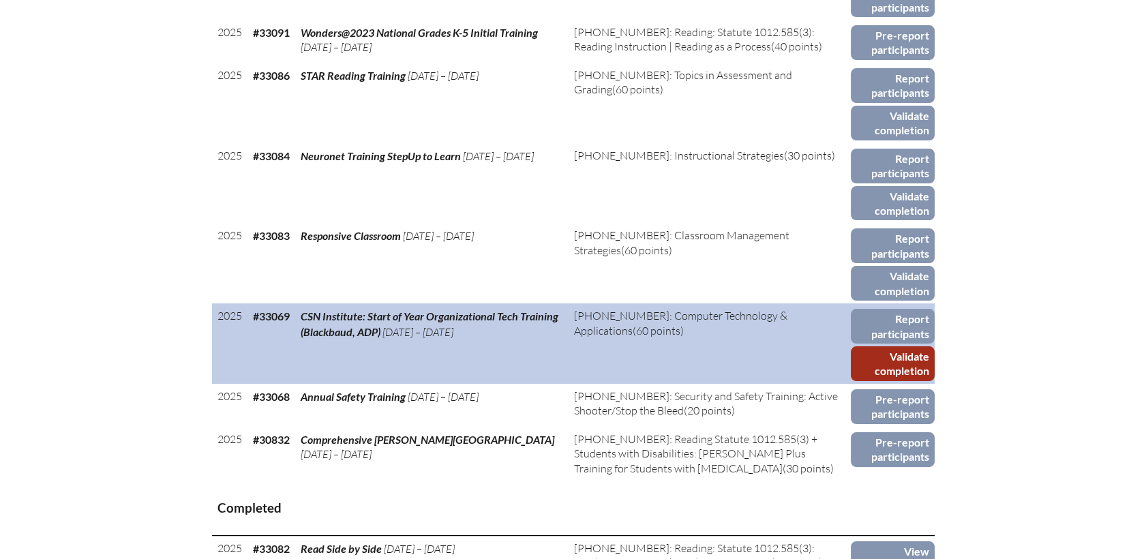
click at [891, 346] on link "Validate completion" at bounding box center [892, 363] width 83 height 35
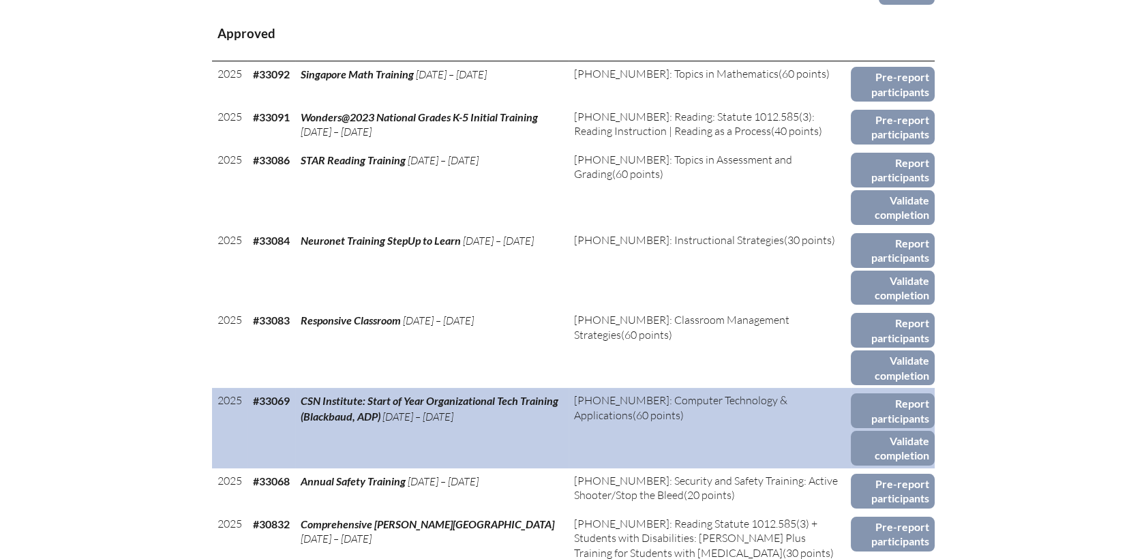
scroll to position [600, 0]
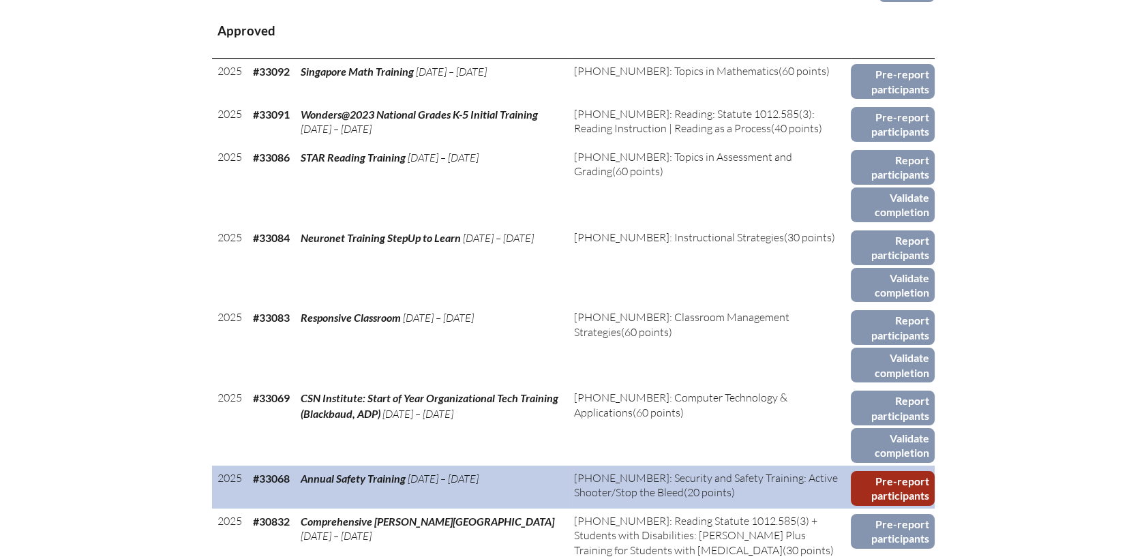
click at [894, 471] on link "Pre-report participants" at bounding box center [892, 488] width 83 height 35
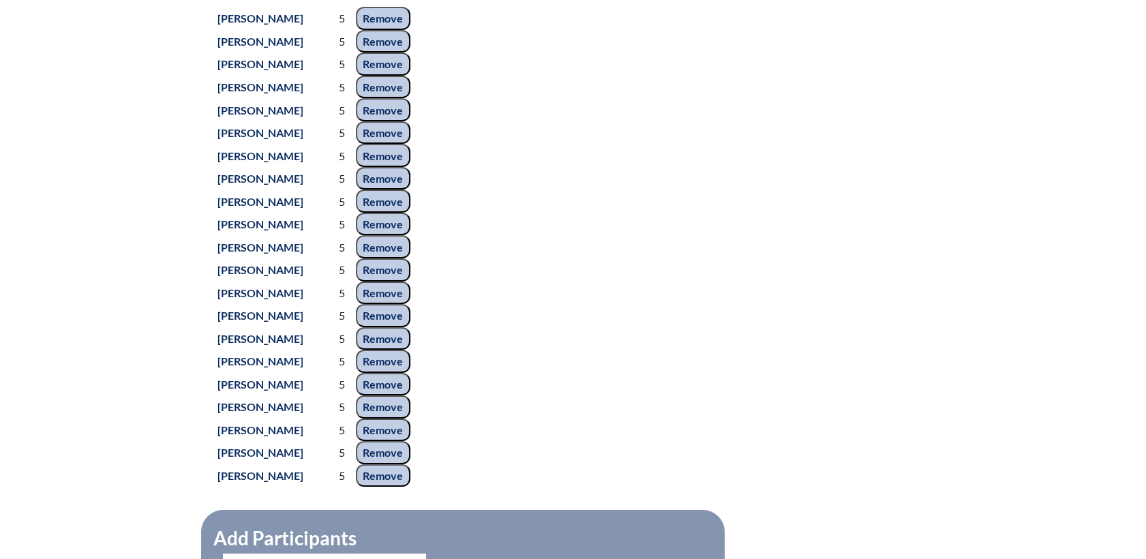
scroll to position [833, 0]
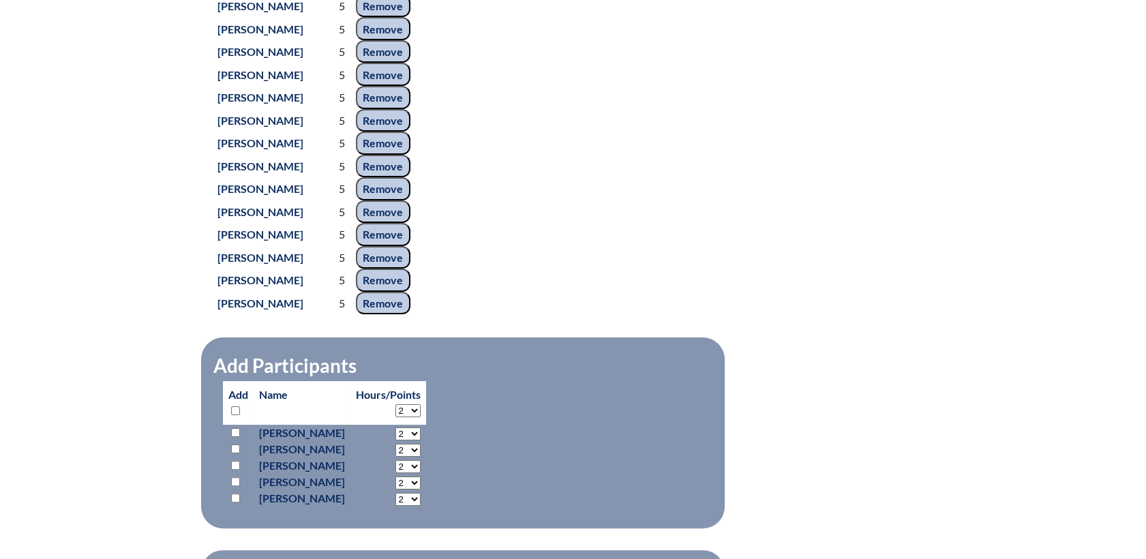
click at [234, 437] on input "checkbox" at bounding box center [235, 432] width 9 height 9
checkbox input "true"
click at [421, 440] on select "2 3 4 5 6 7 8 9 10 11 12 13 14 15 16 17 18 19 20 0" at bounding box center [407, 433] width 25 height 13
select select "5"
click at [421, 435] on select "2 3 4 5 6 7 8 9 10 11 12 13 14 15 16 17 18 19 20 0" at bounding box center [407, 433] width 25 height 13
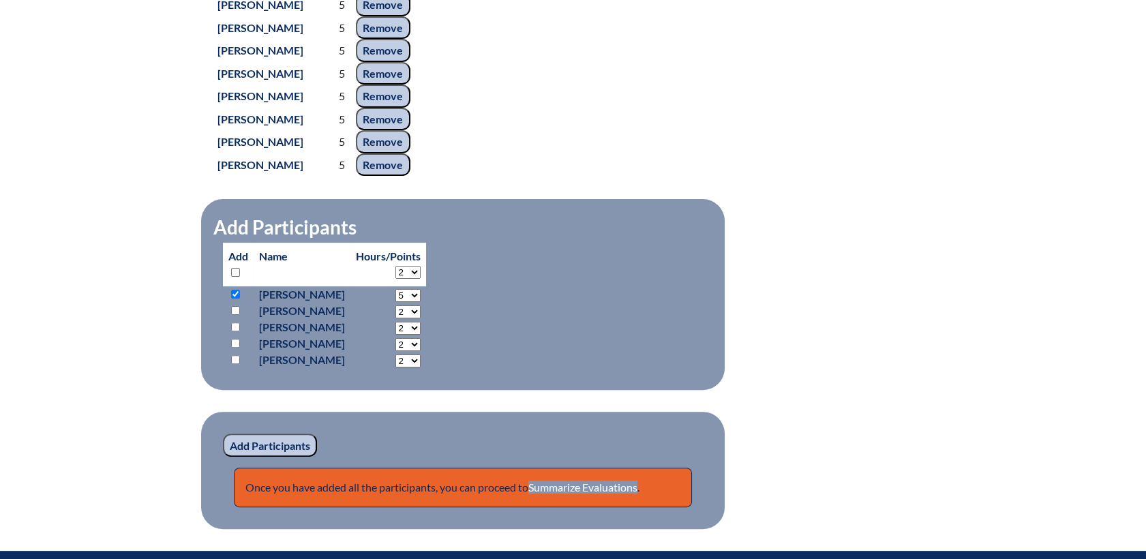
scroll to position [984, 0]
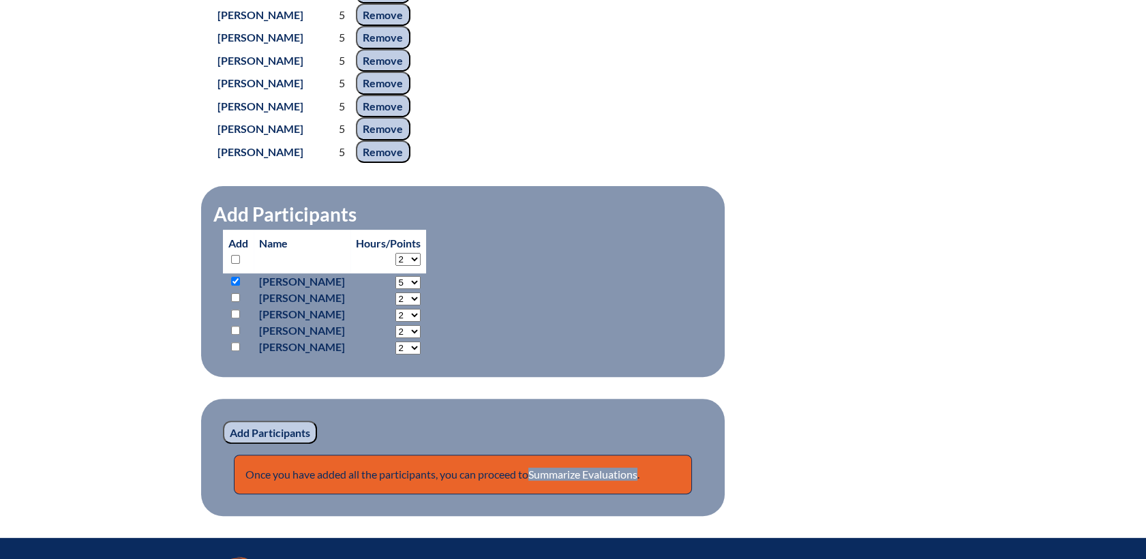
click at [294, 440] on input "Add Participants" at bounding box center [270, 432] width 94 height 23
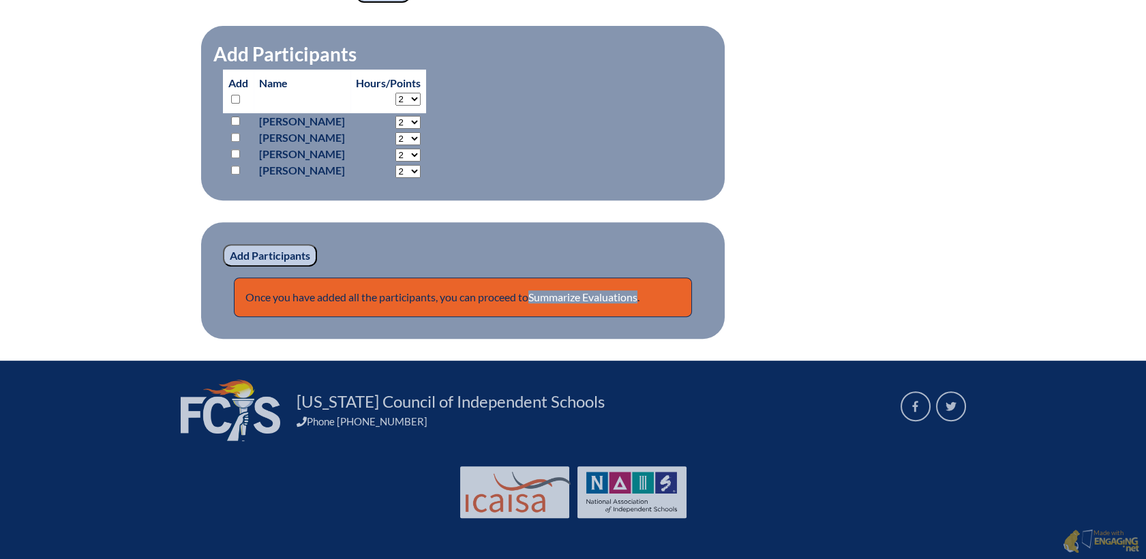
scroll to position [1174, 0]
click at [625, 299] on link "Summarize Evaluations" at bounding box center [582, 296] width 109 height 13
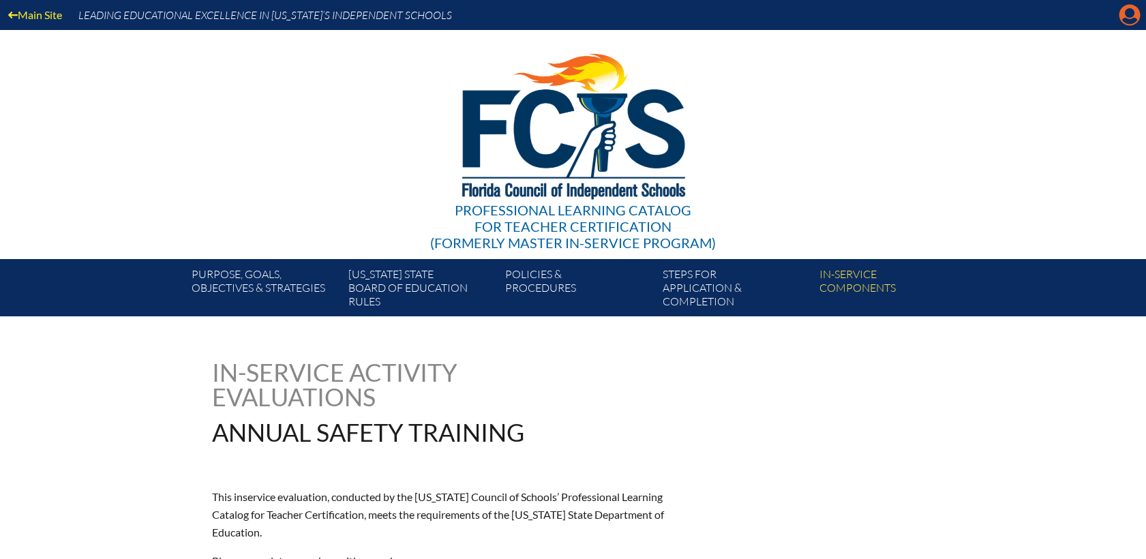
click at [1132, 16] on icon at bounding box center [1129, 15] width 21 height 21
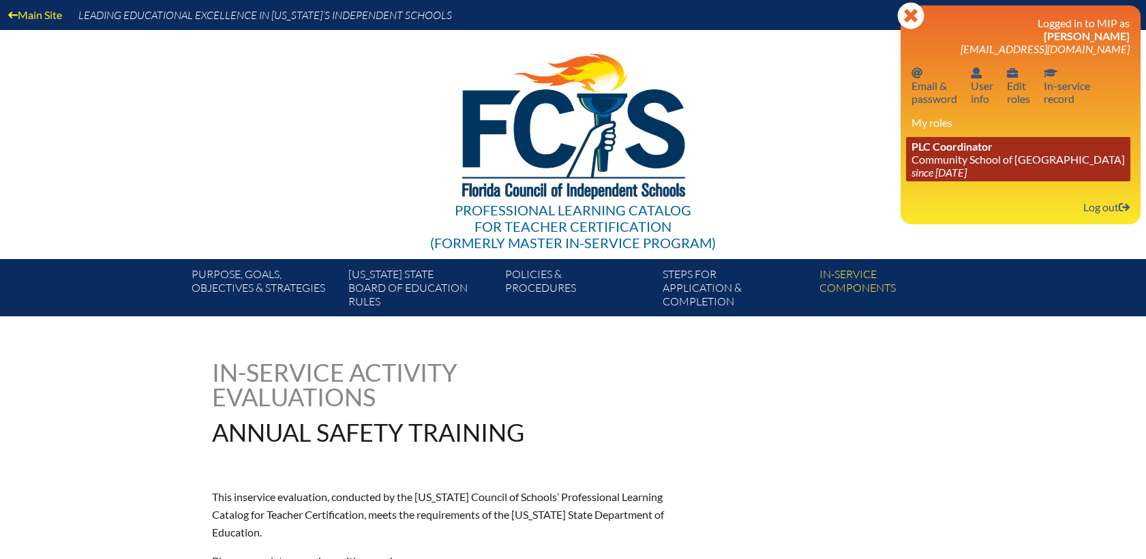
click at [956, 163] on link "PLC Coordinator Community School of Naples since 2023 Mar 1" at bounding box center [1018, 159] width 224 height 44
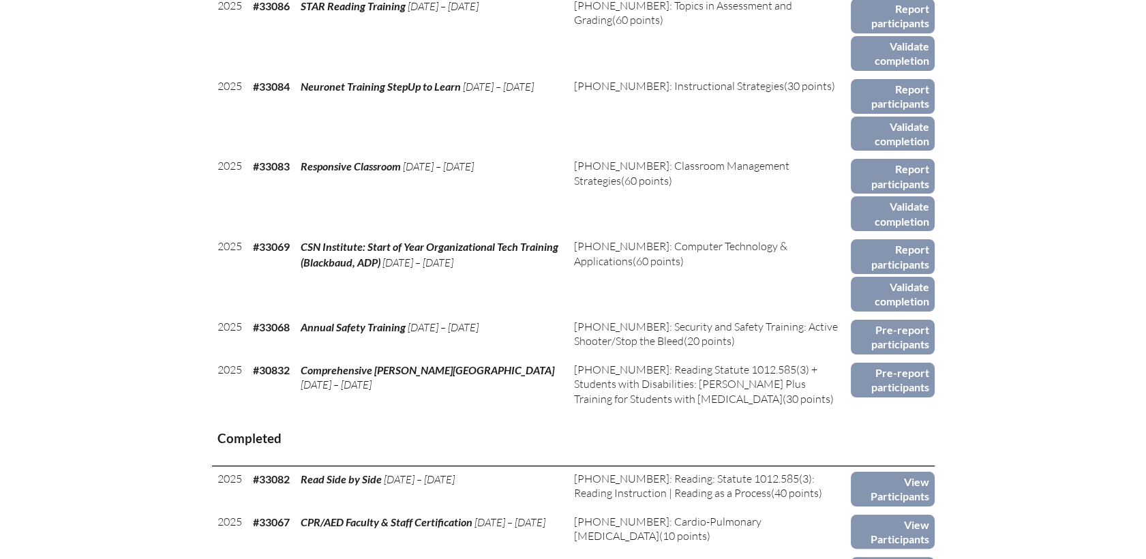
scroll to position [757, 0]
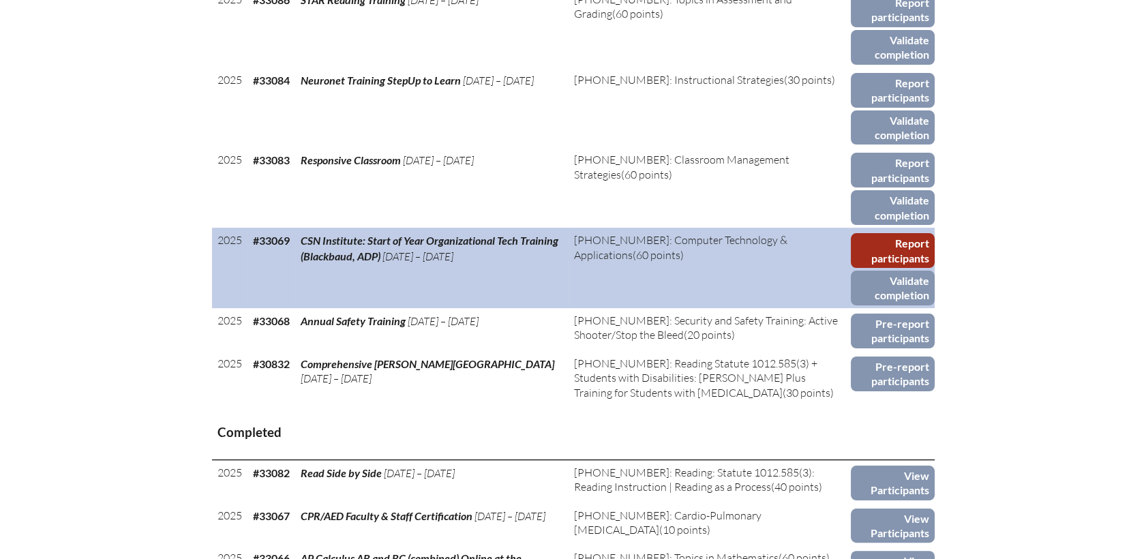
click at [886, 233] on link "Report participants" at bounding box center [892, 250] width 83 height 35
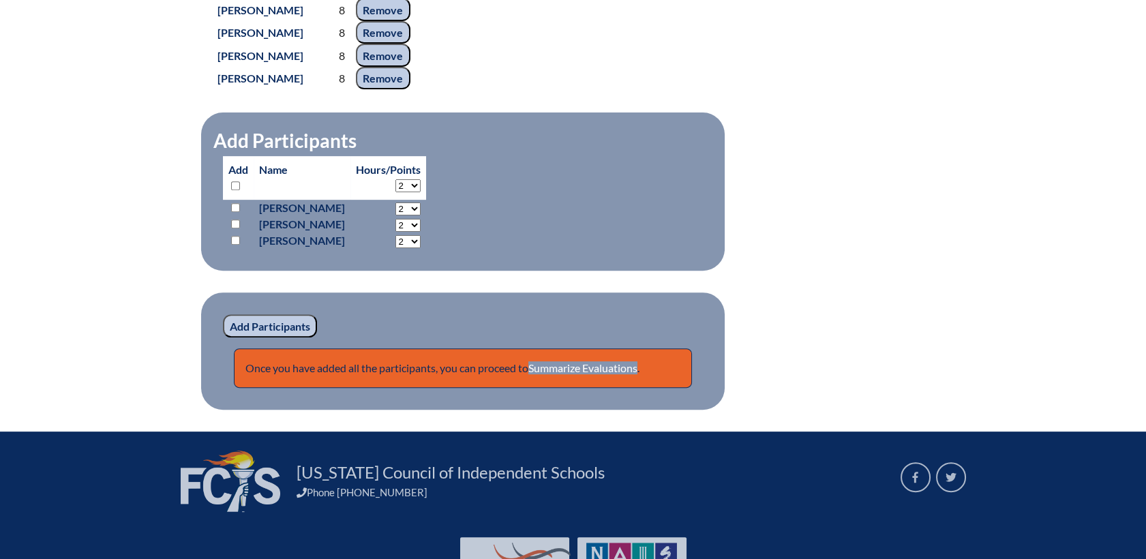
scroll to position [1135, 0]
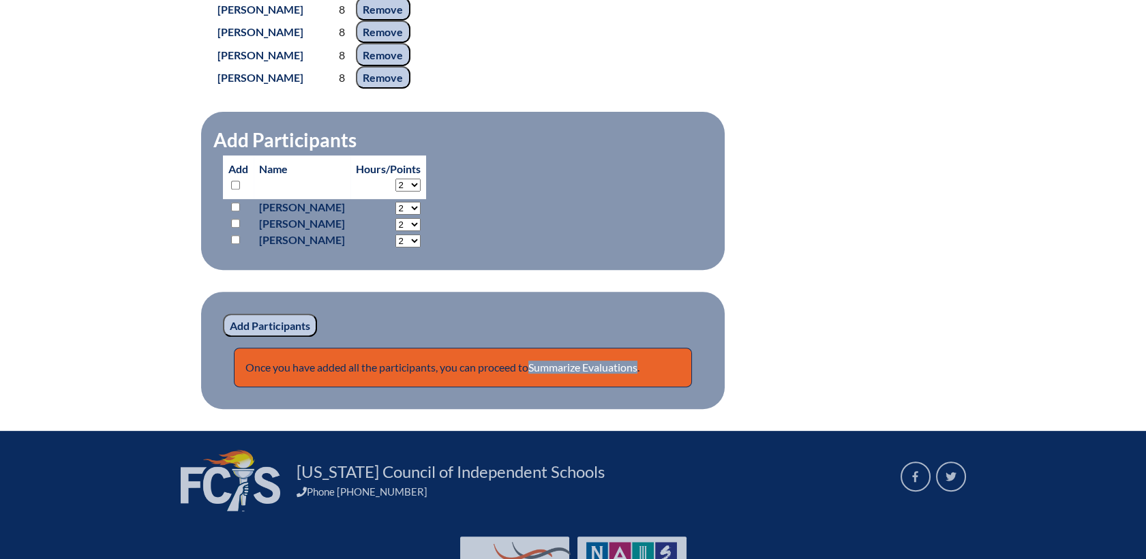
click at [421, 215] on select "2 3 4 5 6 7 8 9 10 11 12 13 14 15 16 17 18 19 20 21 22 23" at bounding box center [407, 208] width 25 height 13
select select "8"
click at [421, 215] on select "2 3 4 5 6 7 8 9 10 11 12 13 14 15 16 17 18 19 20 21 22 23" at bounding box center [407, 208] width 25 height 13
click at [234, 211] on input "checkbox" at bounding box center [235, 206] width 9 height 9
checkbox input "true"
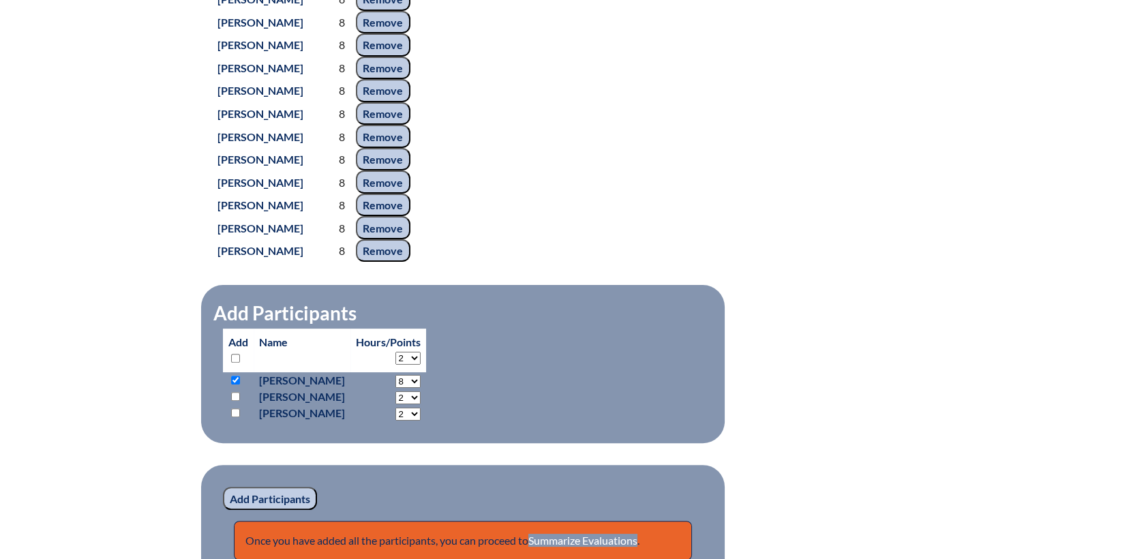
scroll to position [984, 0]
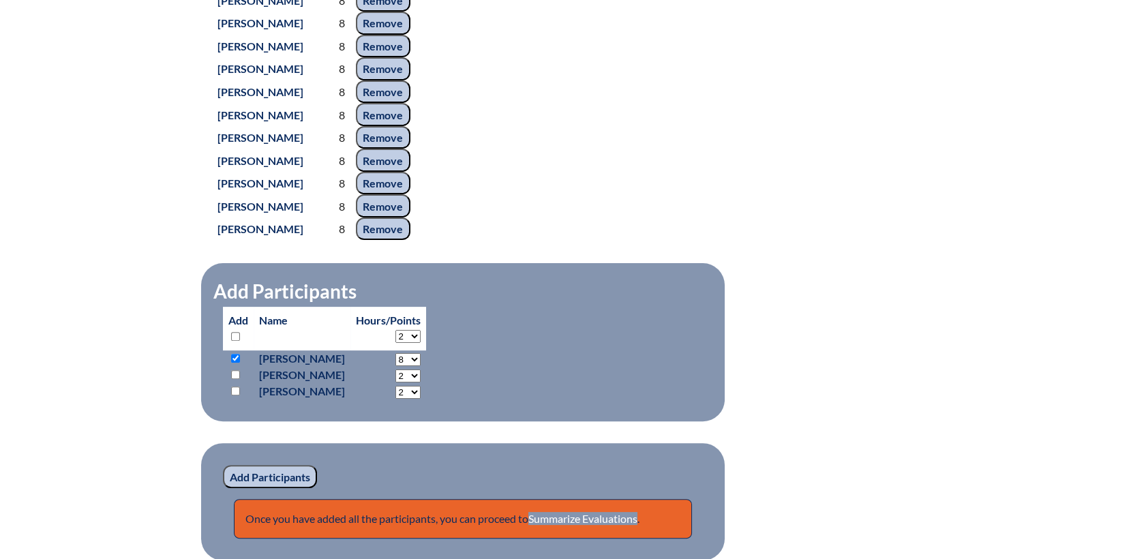
click at [234, 395] on input "checkbox" at bounding box center [235, 390] width 9 height 9
checkbox input "true"
click at [421, 366] on select "2 3 4 5 6 7 8 9 10 11 12 13 14 15 16 17 18 19 20 21 22 23" at bounding box center [407, 359] width 25 height 13
select select "8"
click at [421, 366] on select "2 3 4 5 6 7 8 9 10 11 12 13 14 15 16 17 18 19 20 21 22 23" at bounding box center [407, 359] width 25 height 13
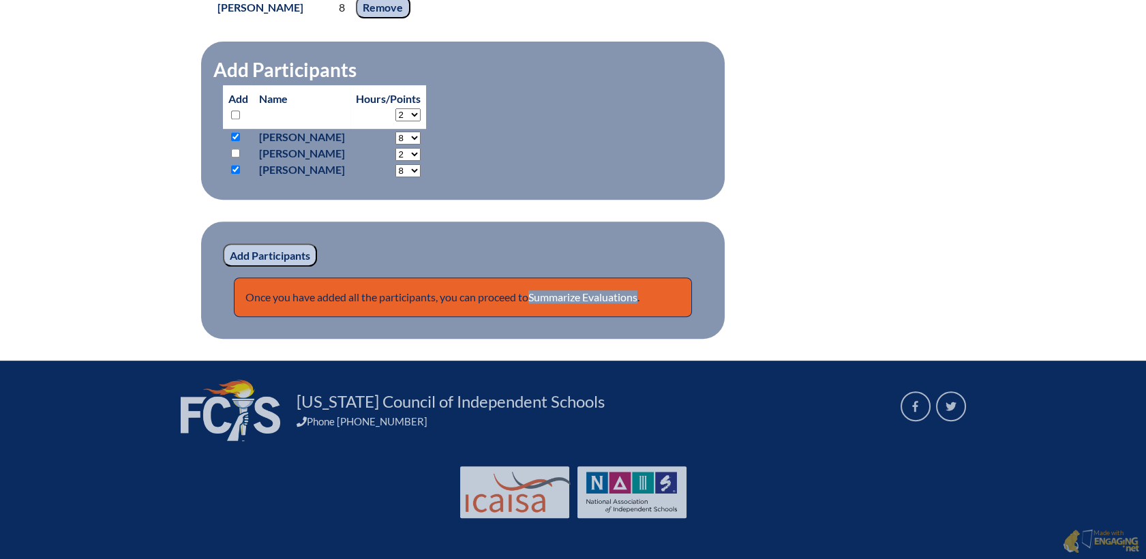
scroll to position [1230, 0]
click at [277, 258] on input "Add Participants" at bounding box center [270, 254] width 94 height 23
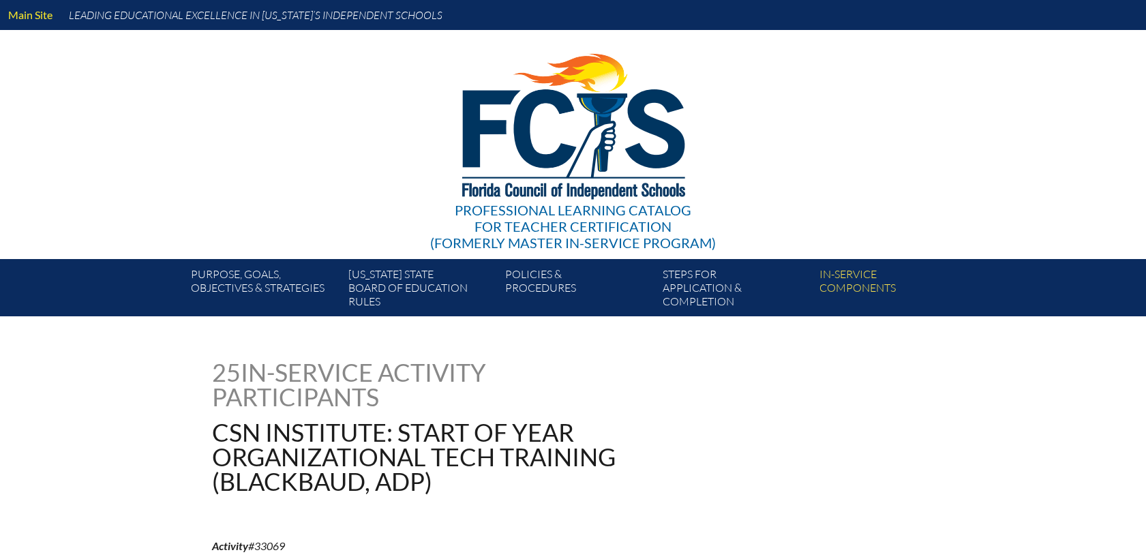
scroll to position [1227, 0]
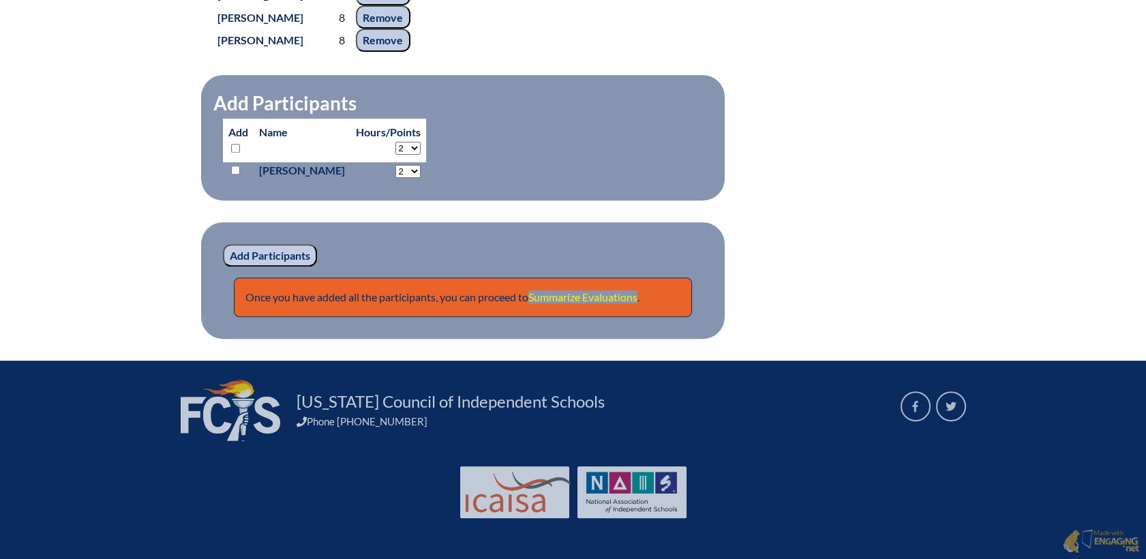
click at [611, 303] on link "Summarize Evaluations" at bounding box center [582, 296] width 109 height 13
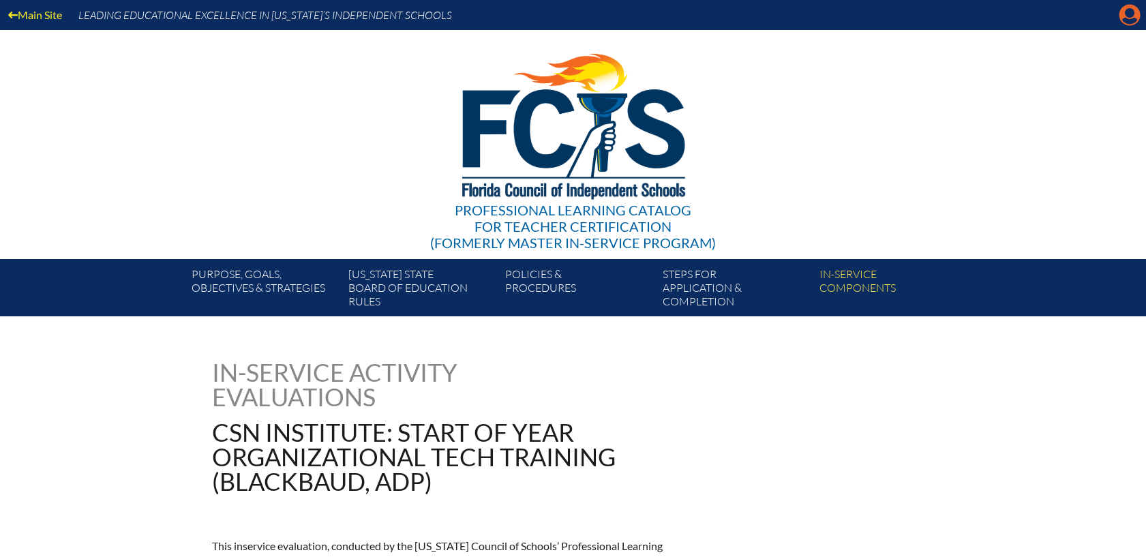
click at [1128, 11] on icon "Manage account" at bounding box center [1129, 15] width 22 height 22
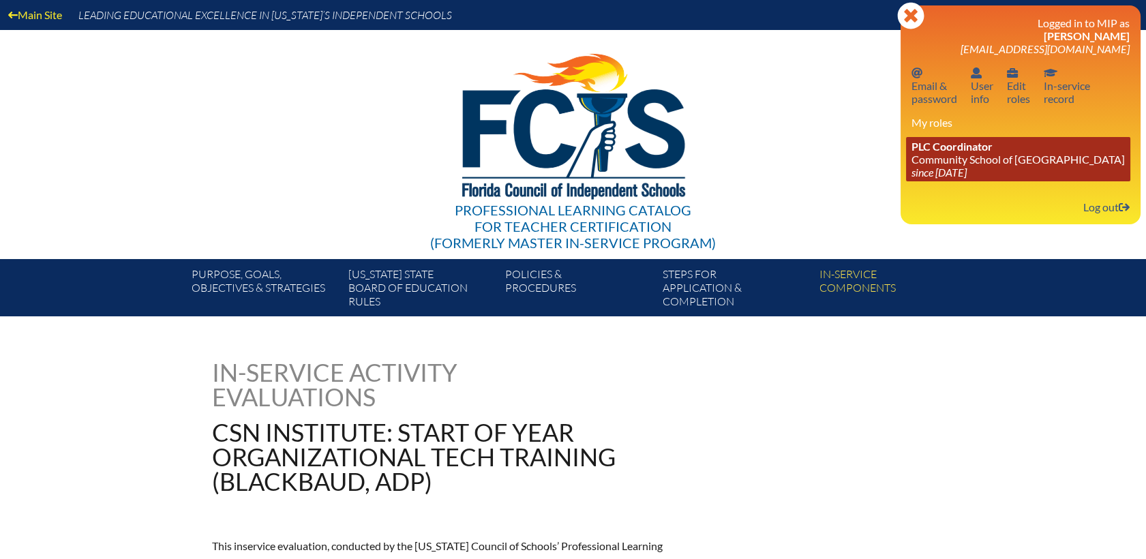
click at [952, 157] on link "PLC Coordinator Community School of Naples since 2023 Mar 1" at bounding box center [1018, 159] width 224 height 44
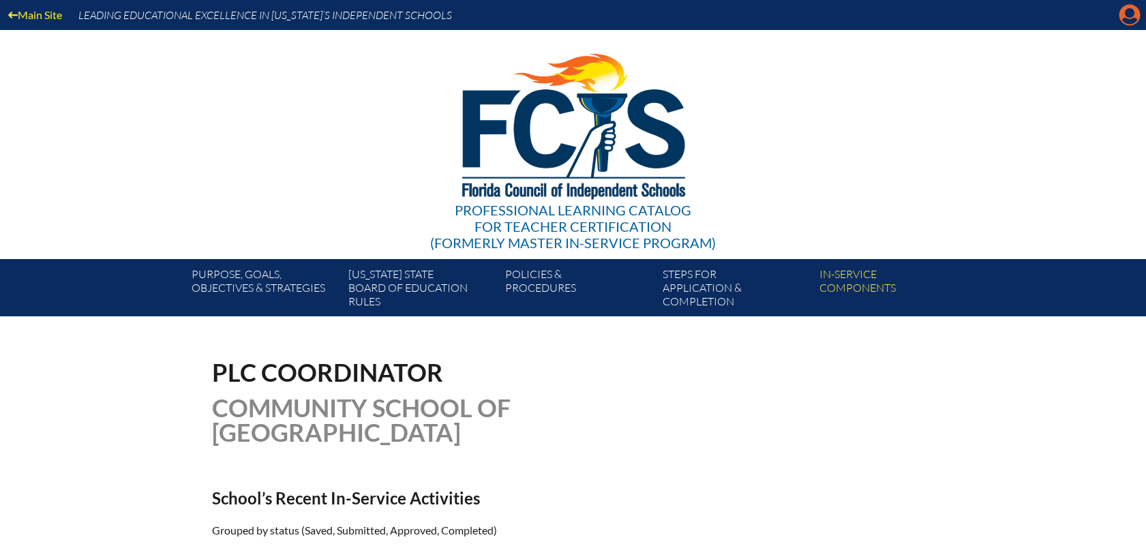
click at [1126, 16] on icon at bounding box center [1129, 15] width 21 height 21
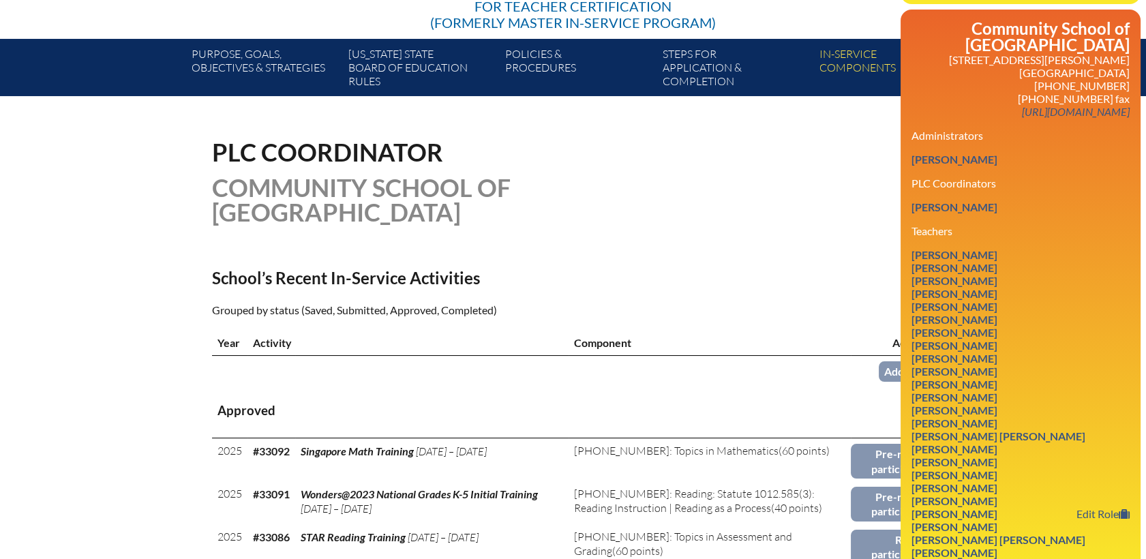
scroll to position [378, 0]
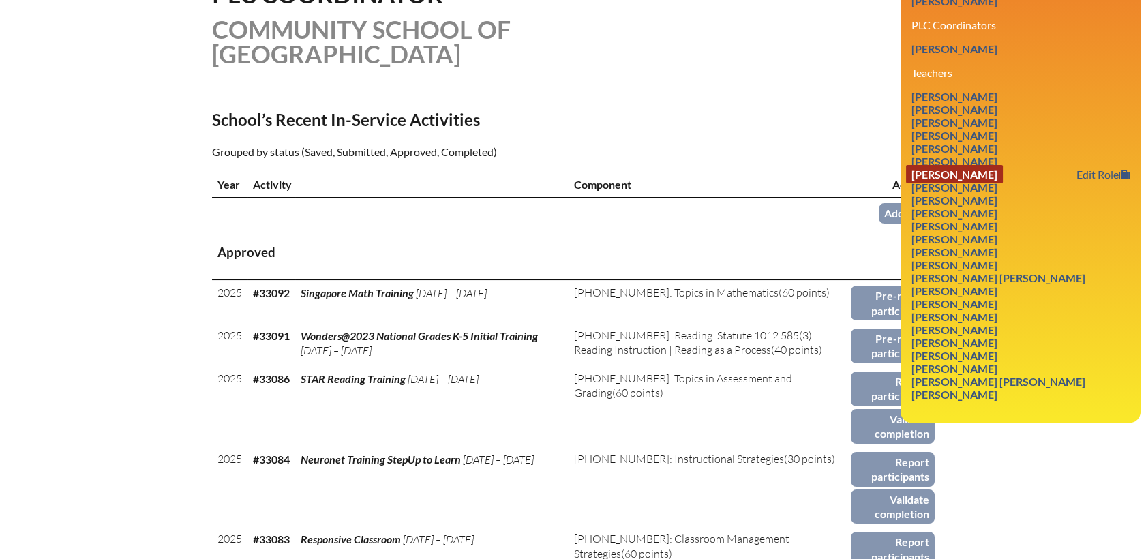
click at [947, 165] on link "Fabiola Galarraga-Cole" at bounding box center [954, 174] width 97 height 18
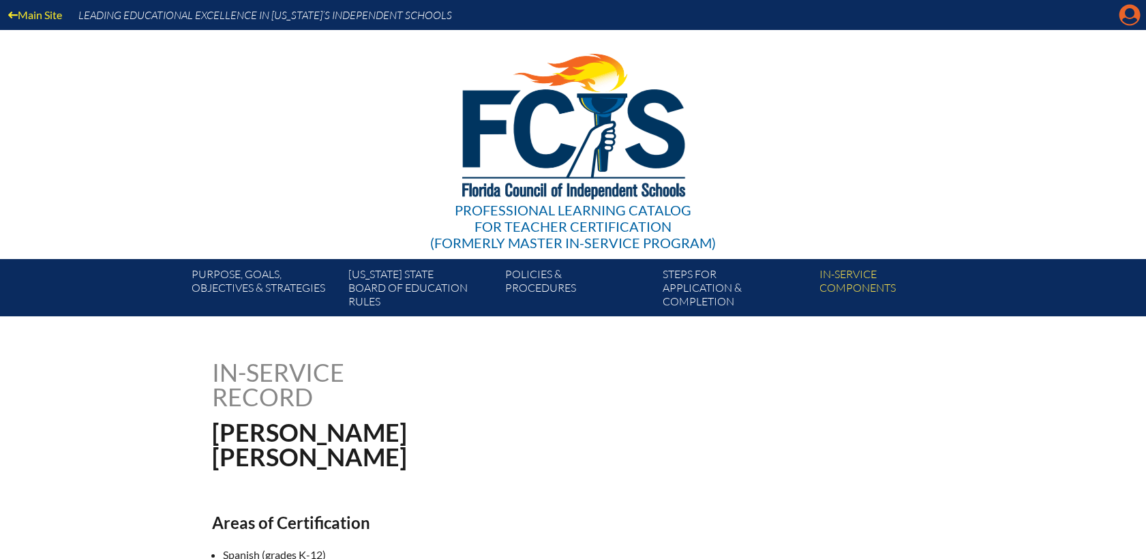
click at [1119, 18] on icon at bounding box center [1129, 15] width 21 height 21
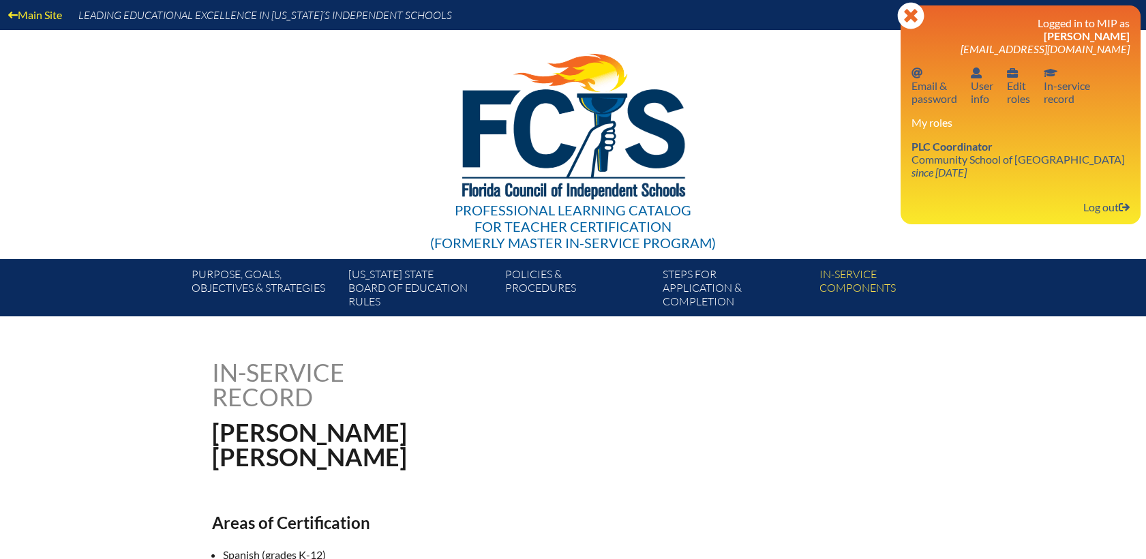
click at [609, 446] on h1 "Fabiola Galarraga-Cole" at bounding box center [436, 444] width 448 height 49
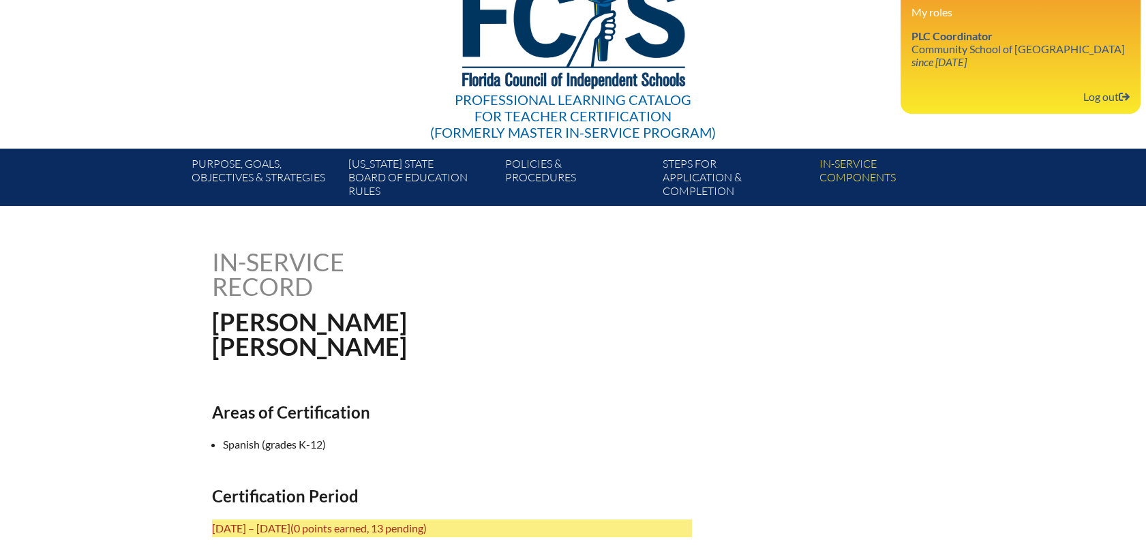
scroll to position [227, 0]
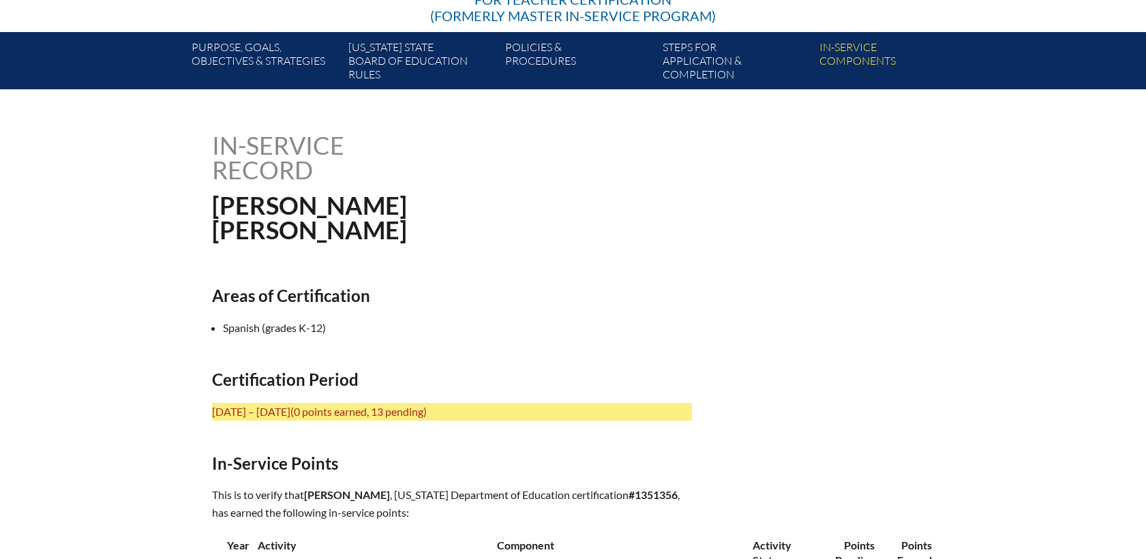
click at [236, 148] on h1 "In-service record" at bounding box center [349, 157] width 275 height 49
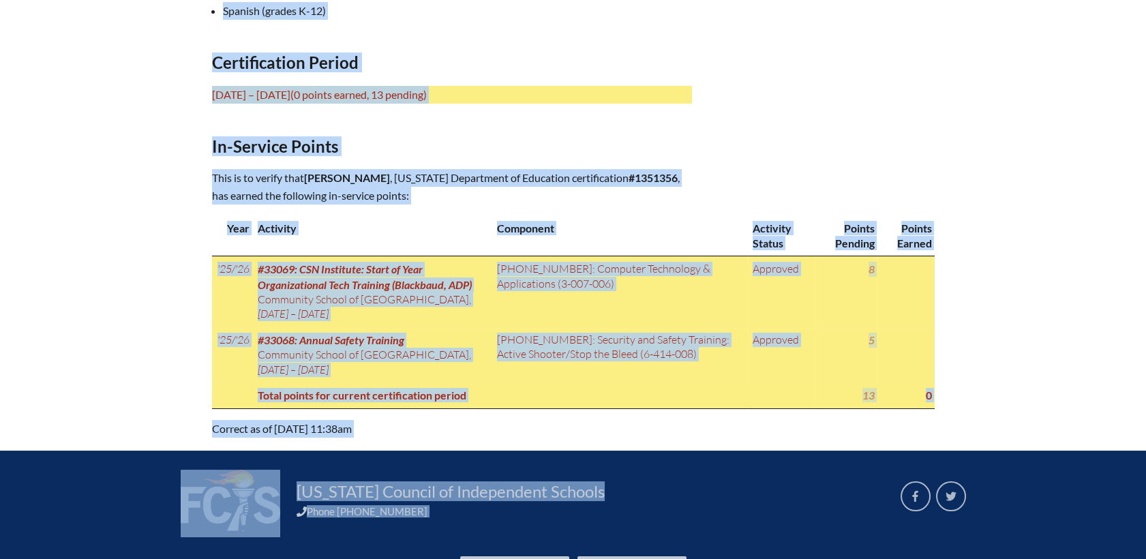
scroll to position [642, 0]
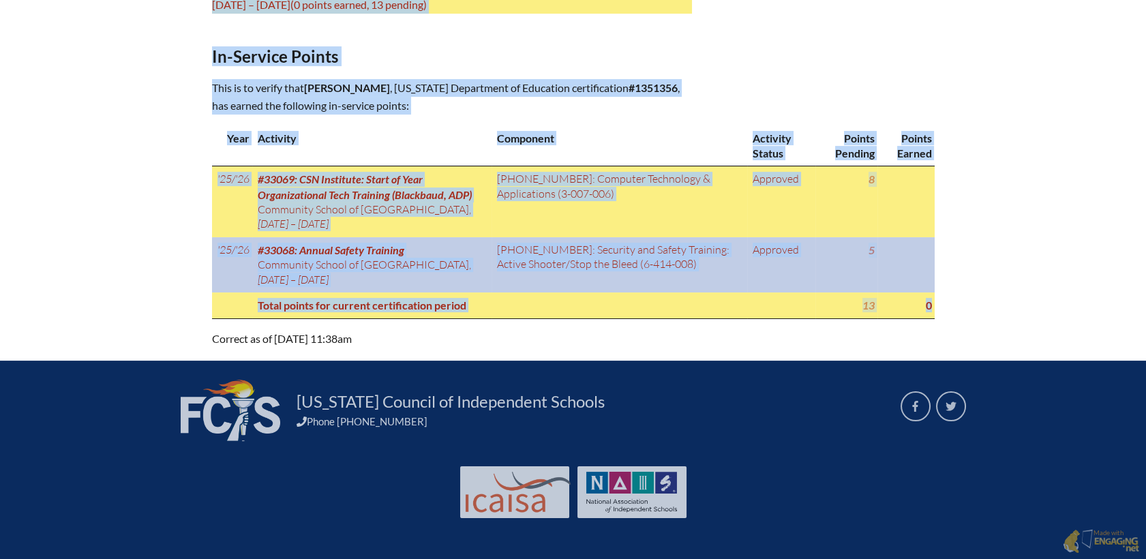
drag, startPoint x: 215, startPoint y: 142, endPoint x: 844, endPoint y: 274, distance: 642.7
click at [934, 290] on div "In-service record Fabiola Galarraga-Cole Areas of Certification Spanish (grades…" at bounding box center [573, 36] width 766 height 621
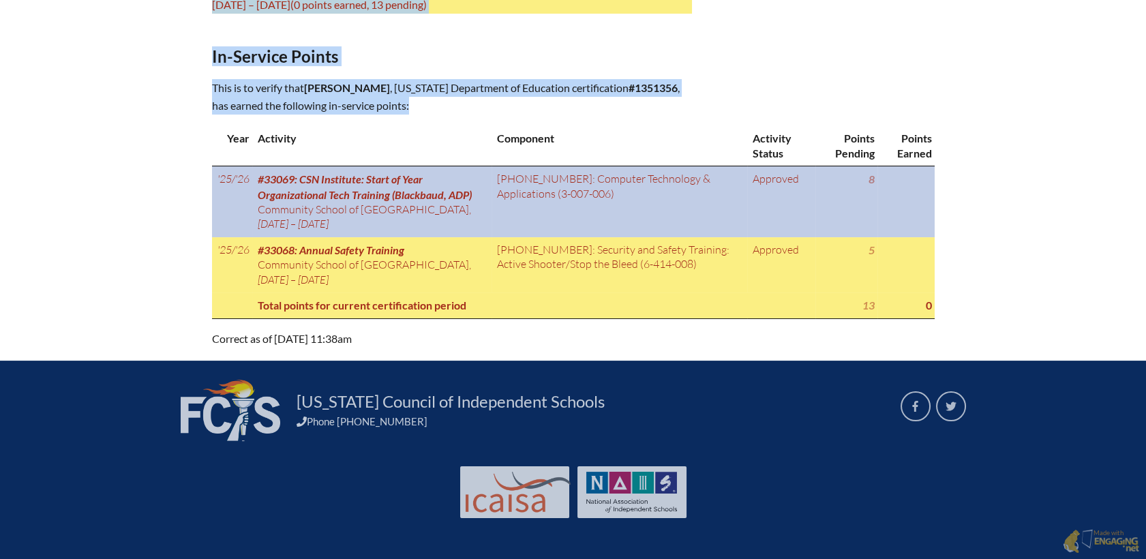
copy div "In-service record Fabiola Galarraga-Cole Areas of Certification Spanish (grades…"
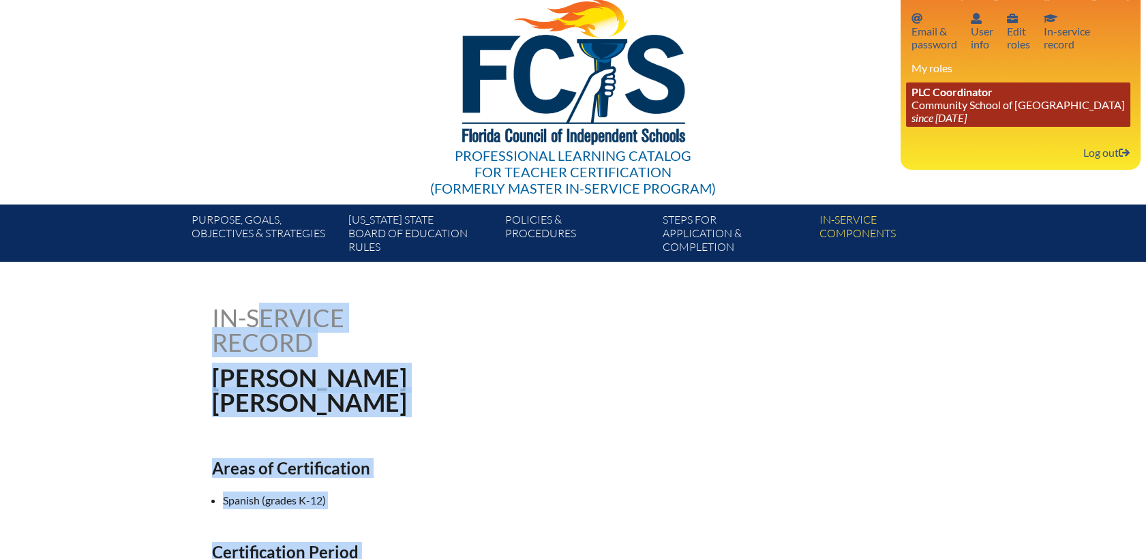
scroll to position [0, 0]
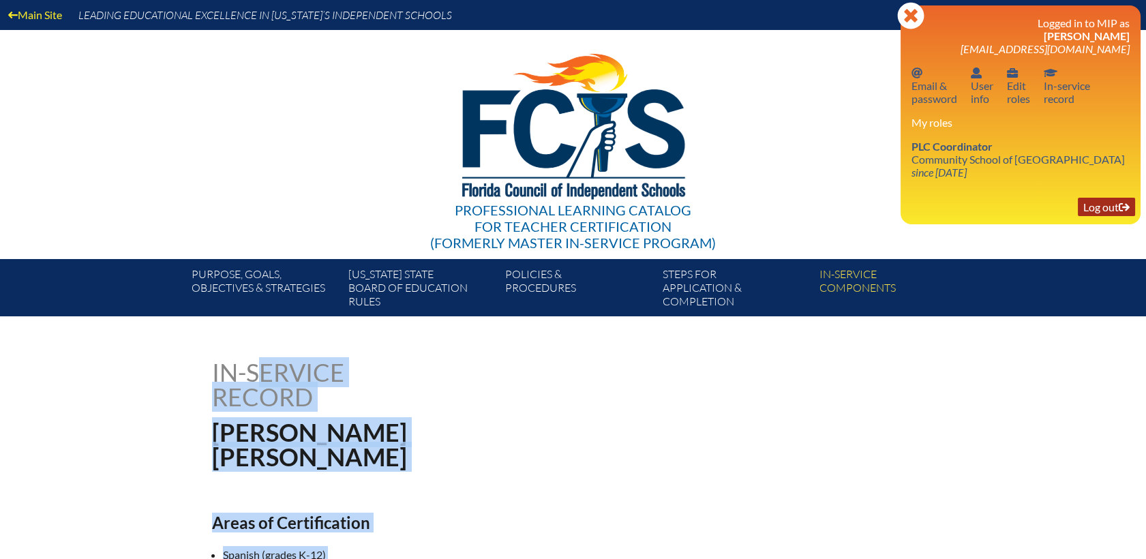
click at [1097, 209] on link "Log out Log out" at bounding box center [1105, 207] width 57 height 18
